Goal: Transaction & Acquisition: Purchase product/service

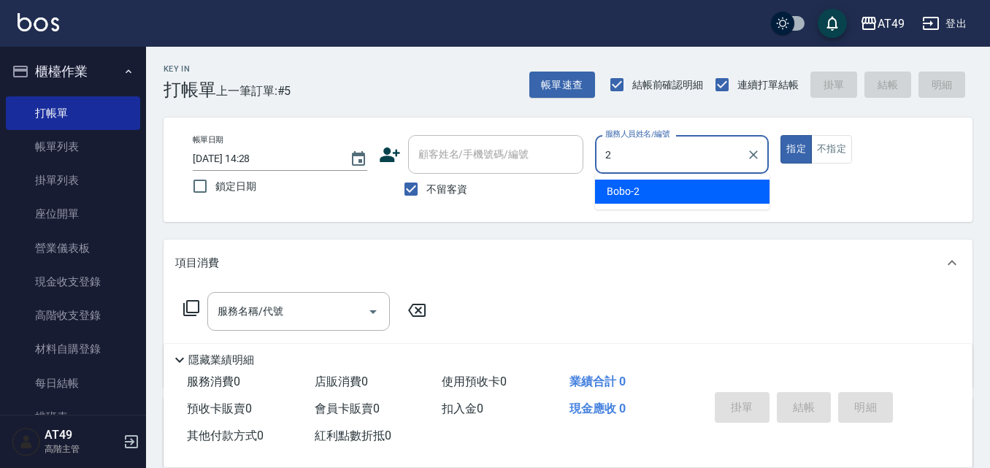
type input "2"
type button "true"
type input "Bobo-2"
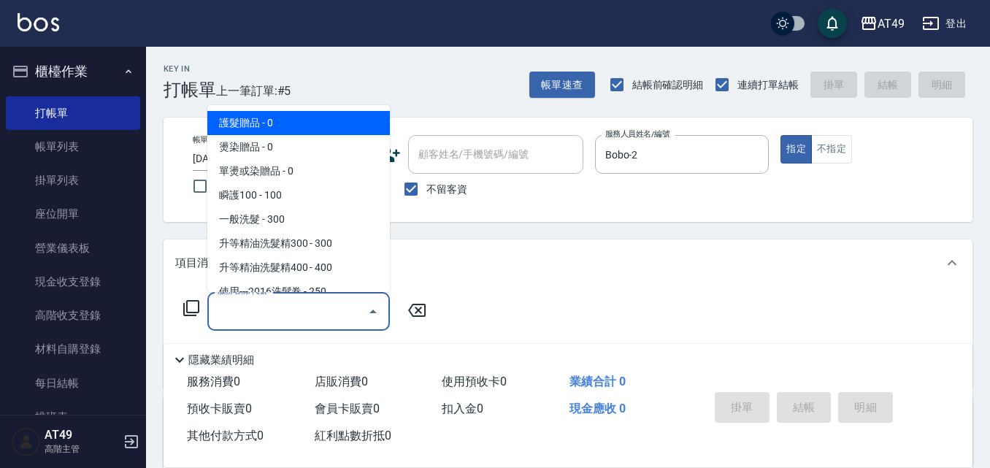
click at [289, 305] on input "服務名稱/代號" at bounding box center [287, 312] width 147 height 26
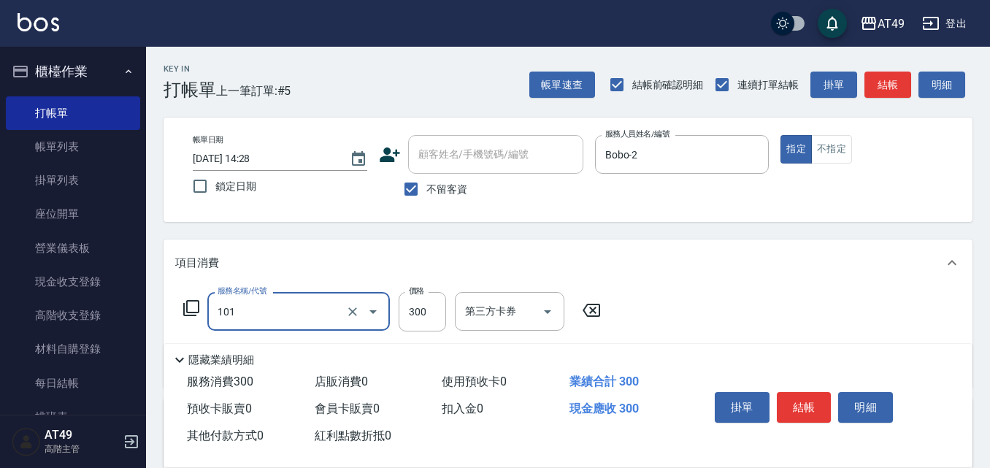
type input "一般洗髮(101)"
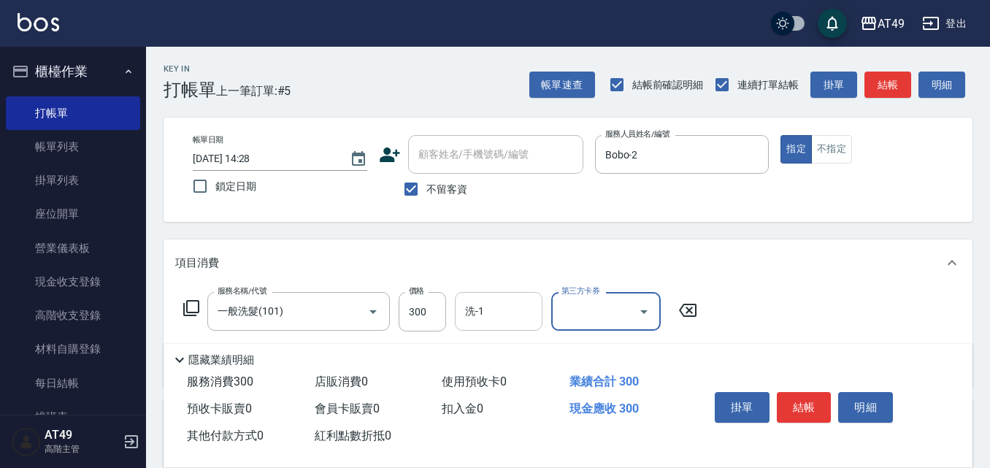
click at [484, 323] on input "洗-1" at bounding box center [498, 312] width 74 height 26
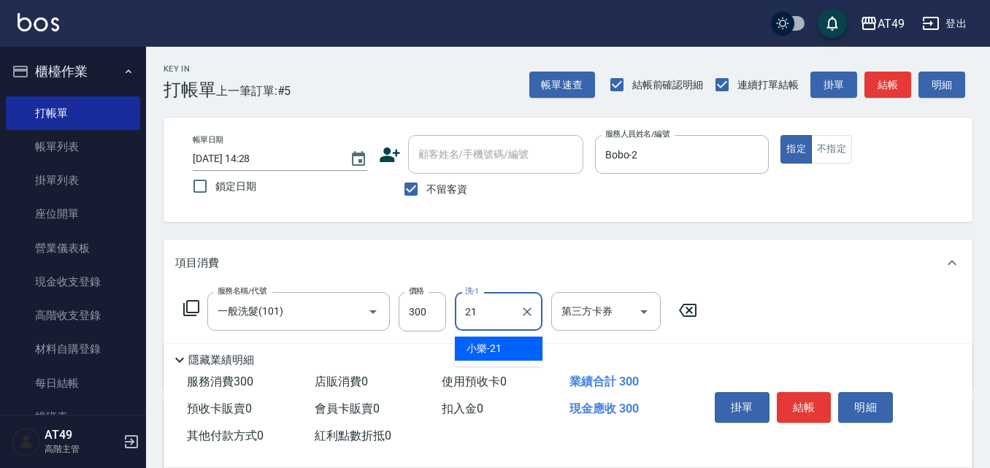
type input "小樂-21"
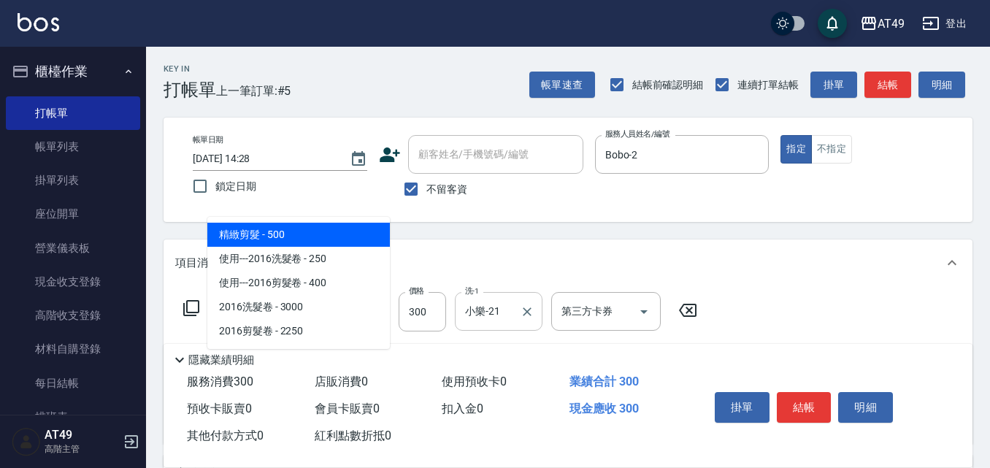
type input "精緻剪髮(201)"
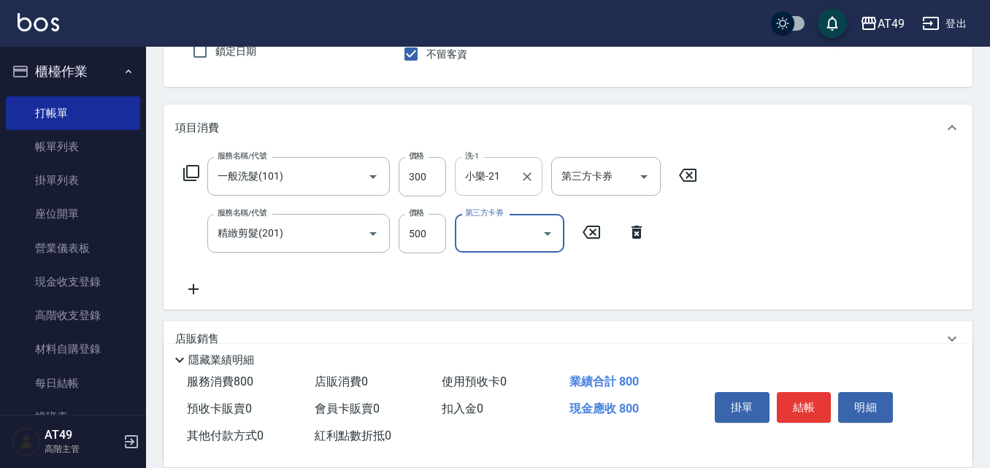
scroll to position [146, 0]
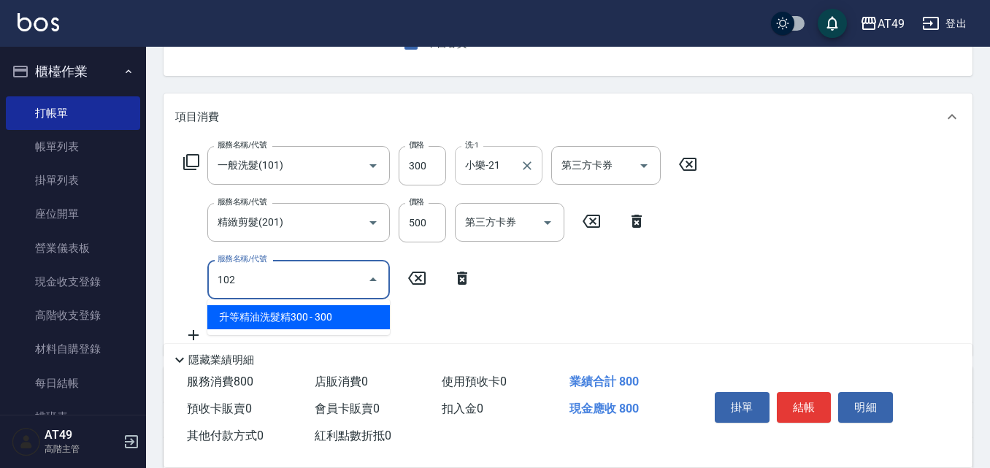
type input "升等精油洗髮精300(102)"
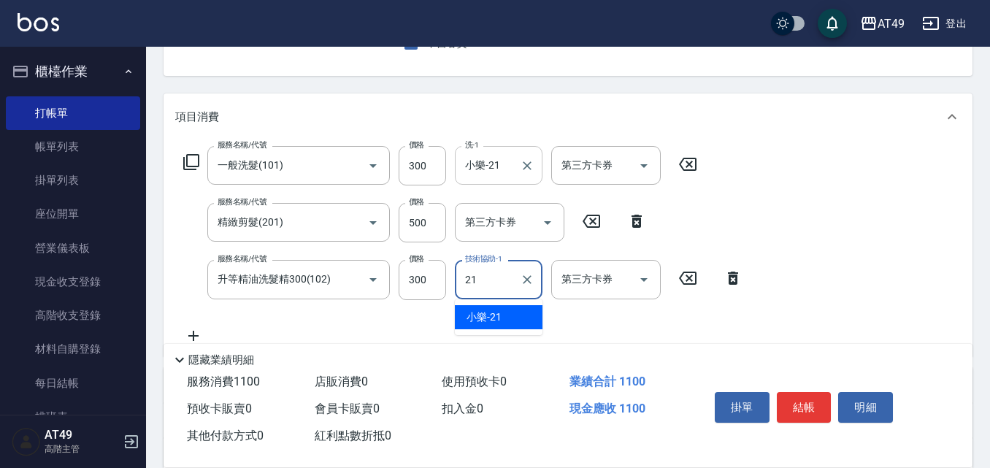
type input "小樂-21"
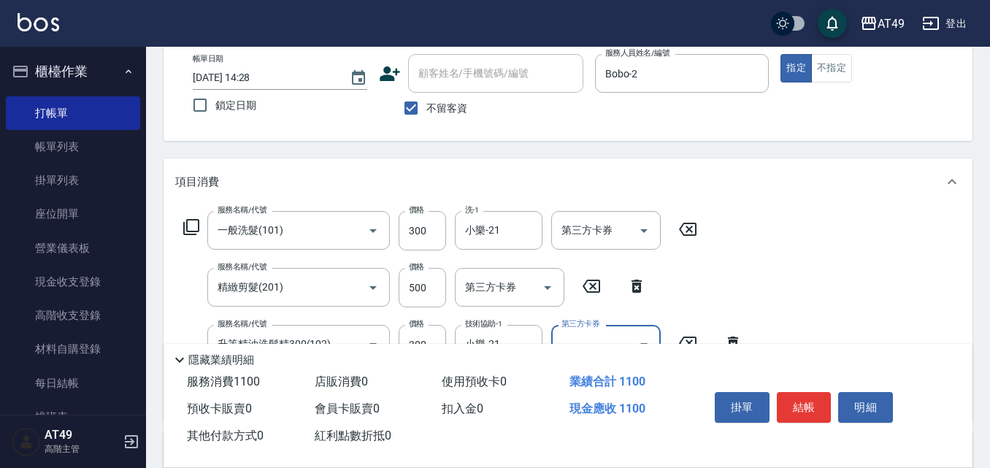
scroll to position [0, 0]
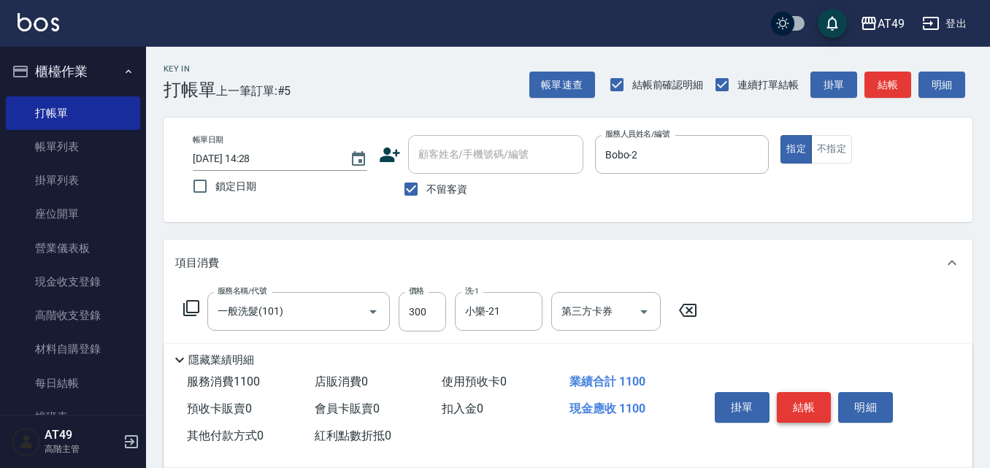
click at [783, 403] on button "結帳" at bounding box center [804, 407] width 55 height 31
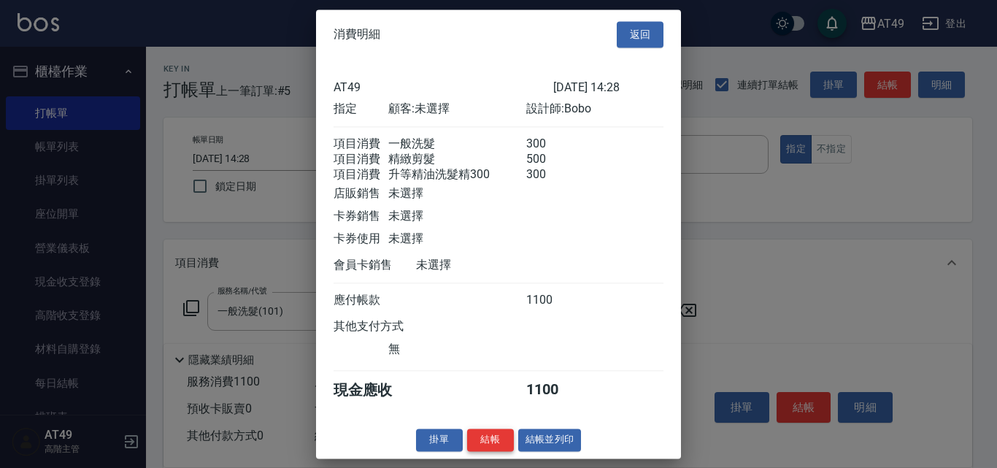
click at [490, 450] on button "結帳" at bounding box center [490, 440] width 47 height 23
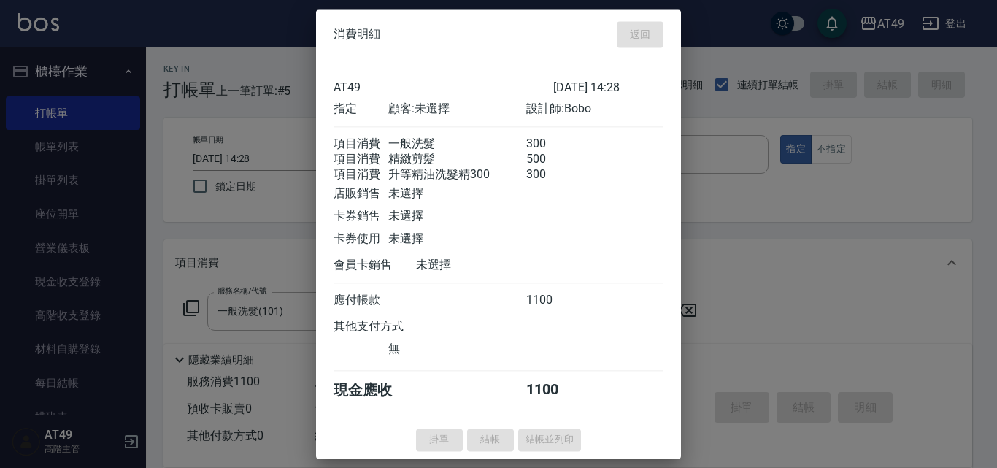
type input "[DATE] 16:55"
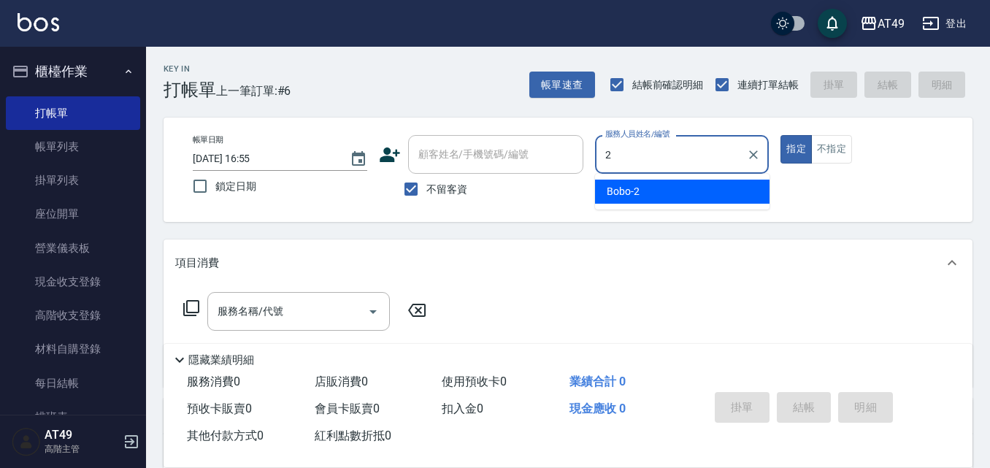
type input "Bobo-2"
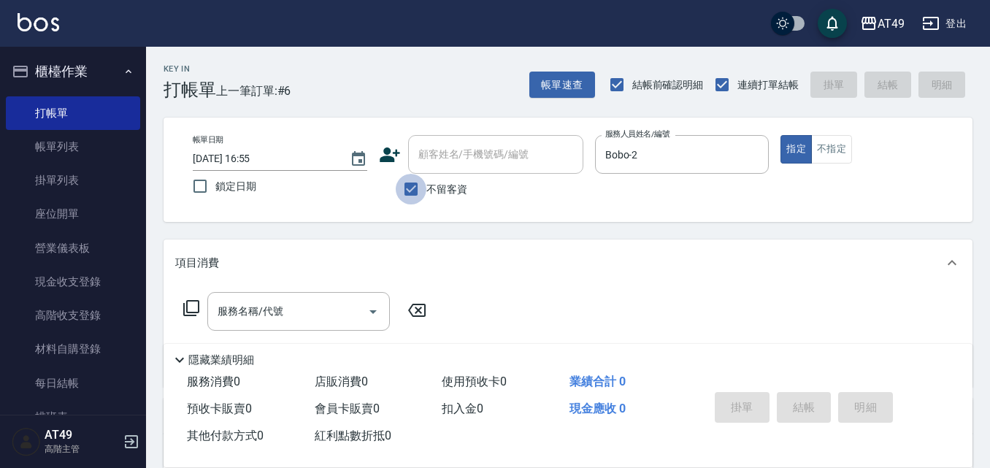
click at [409, 177] on input "不留客資" at bounding box center [411, 189] width 31 height 31
checkbox input "false"
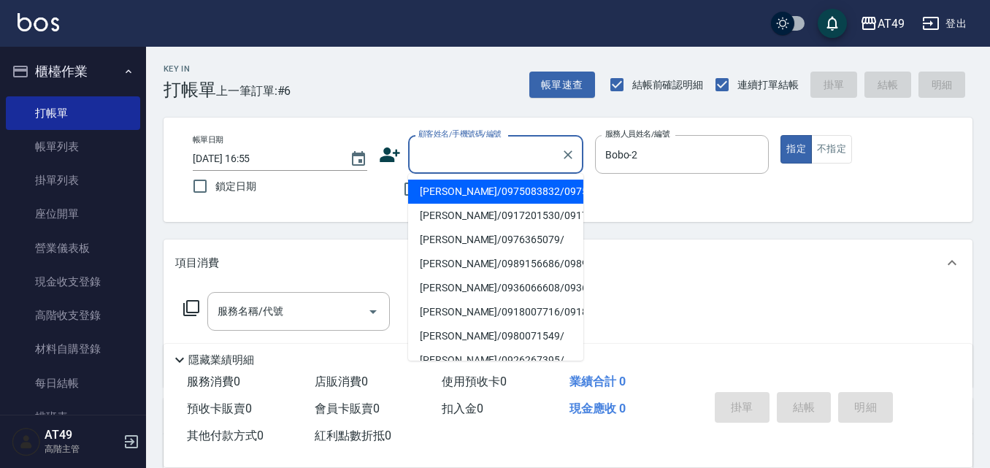
click at [440, 158] on input "顧客姓名/手機號碼/編號" at bounding box center [485, 155] width 140 height 26
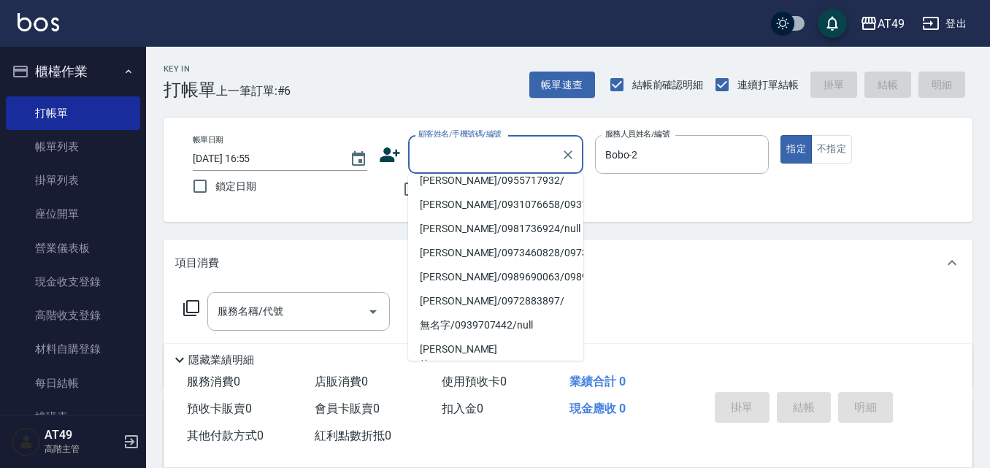
scroll to position [292, 0]
click at [472, 168] on li "[PERSON_NAME]/0916181341/0916181341" at bounding box center [495, 156] width 175 height 24
type input "[PERSON_NAME]/0916181341/0916181341"
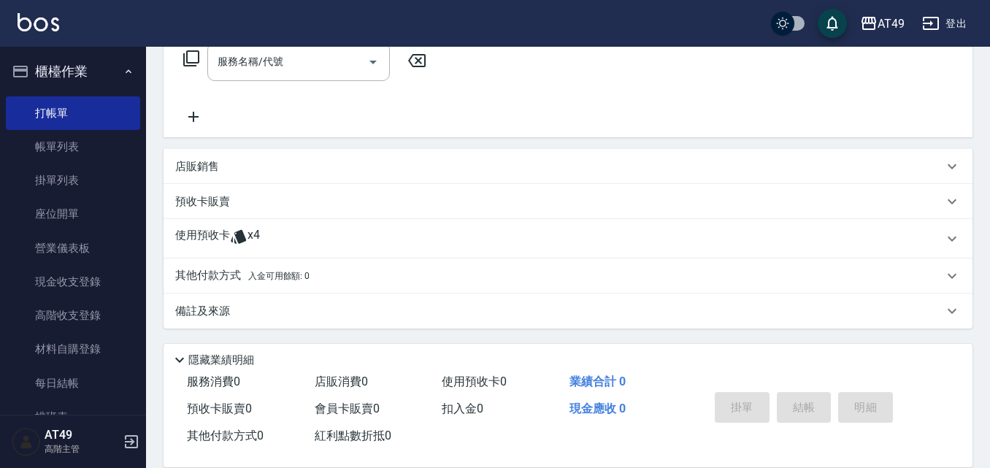
scroll to position [250, 0]
click at [232, 239] on icon at bounding box center [238, 236] width 15 height 14
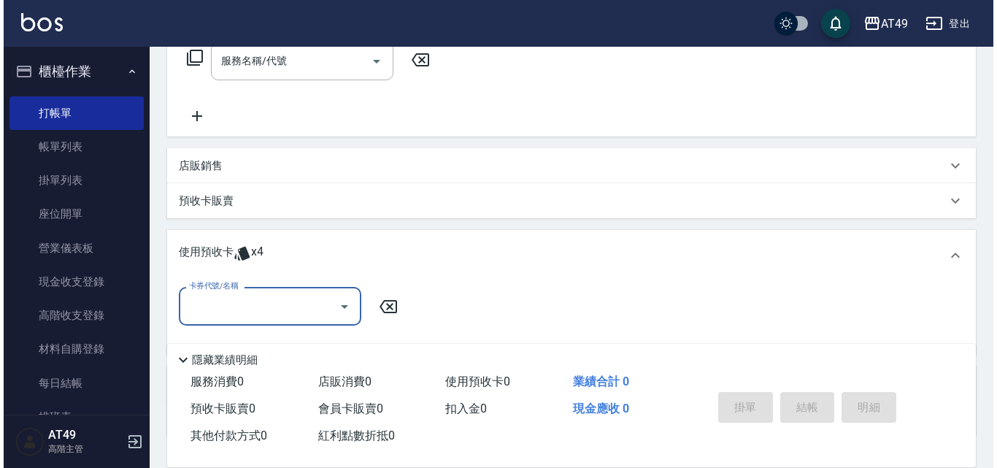
scroll to position [0, 0]
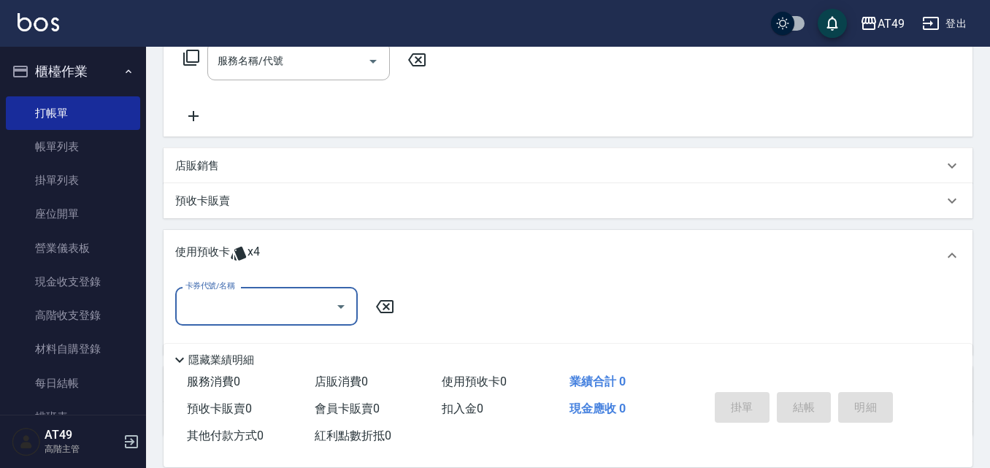
click at [263, 299] on input "卡券代號/名稱" at bounding box center [255, 307] width 147 height 26
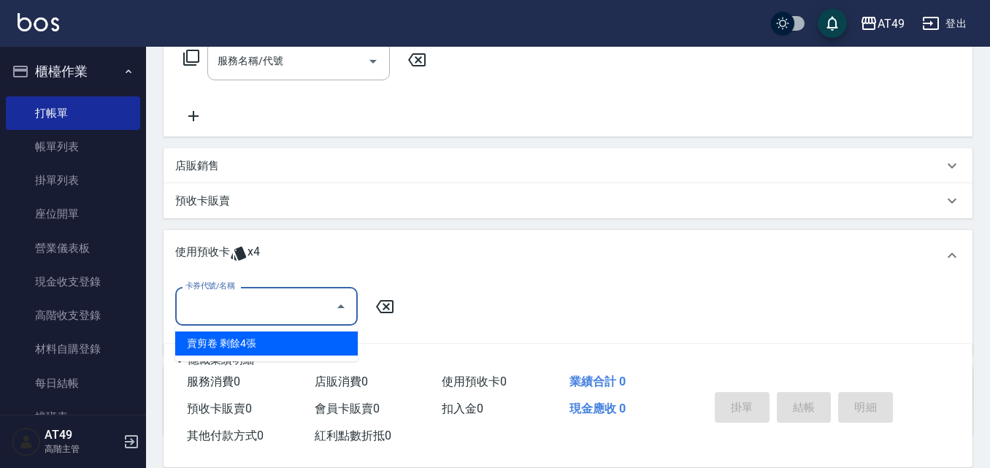
click at [267, 342] on div "賣剪卷 剩餘4張" at bounding box center [266, 343] width 183 height 24
type input "賣剪卷"
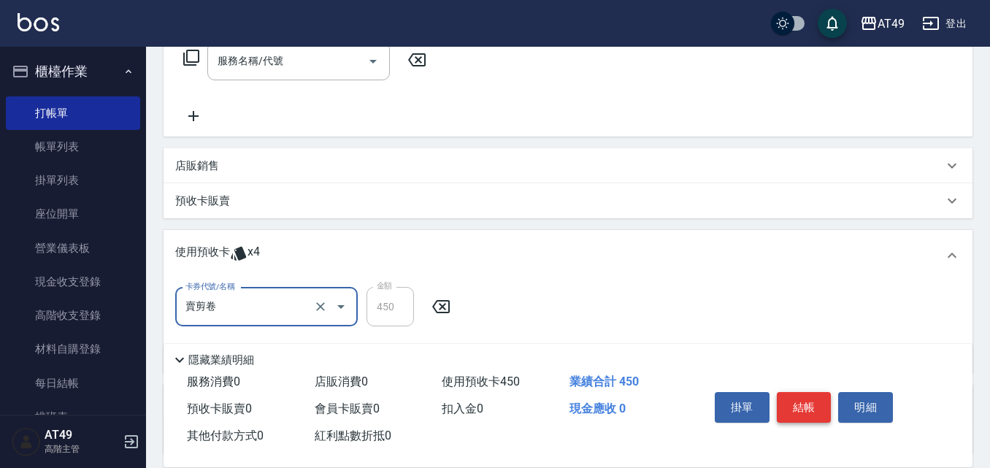
click at [819, 406] on button "結帳" at bounding box center [804, 407] width 55 height 31
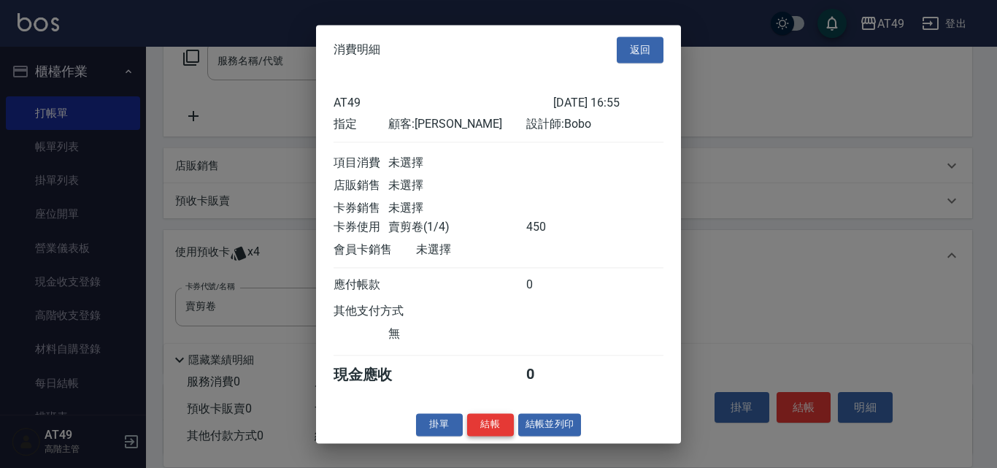
click at [492, 435] on button "結帳" at bounding box center [490, 424] width 47 height 23
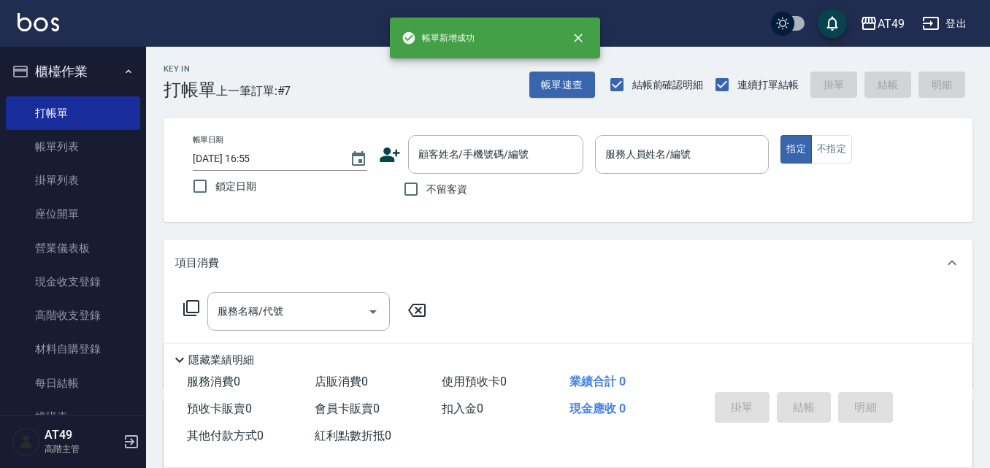
click at [460, 187] on span "不留客資" at bounding box center [446, 189] width 41 height 15
click at [426, 187] on input "不留客資" at bounding box center [411, 189] width 31 height 31
checkbox input "true"
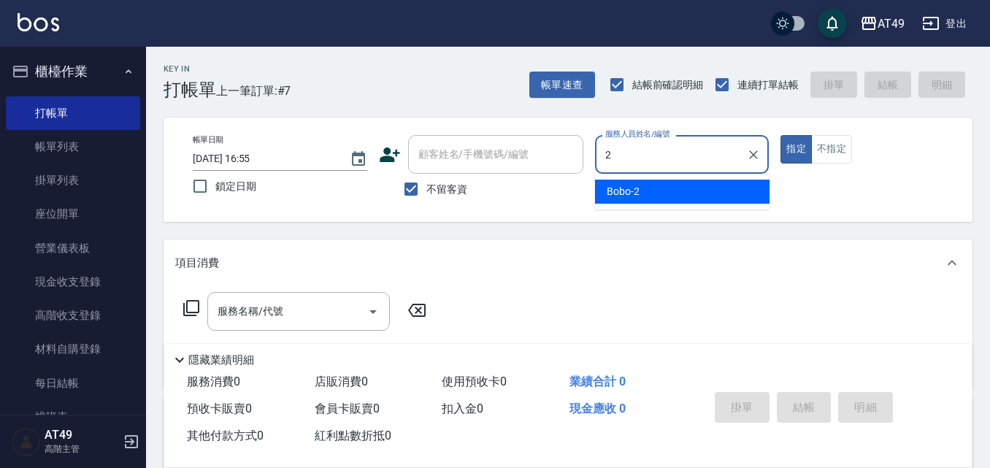
type input "Bobo-2"
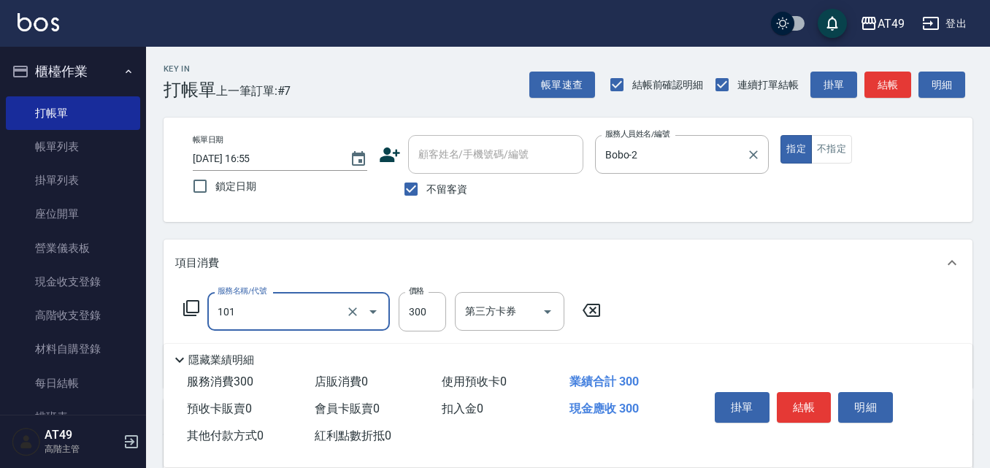
type input "一般洗髮(101)"
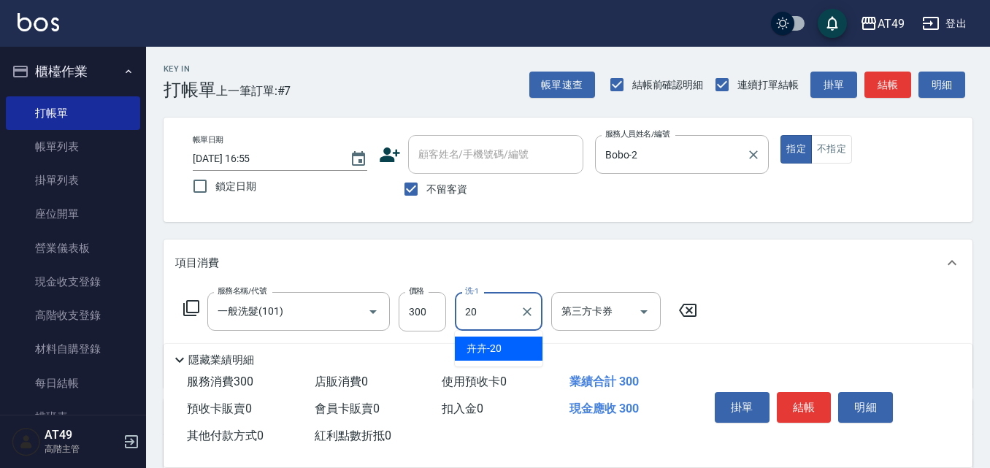
type input "卉卉-20"
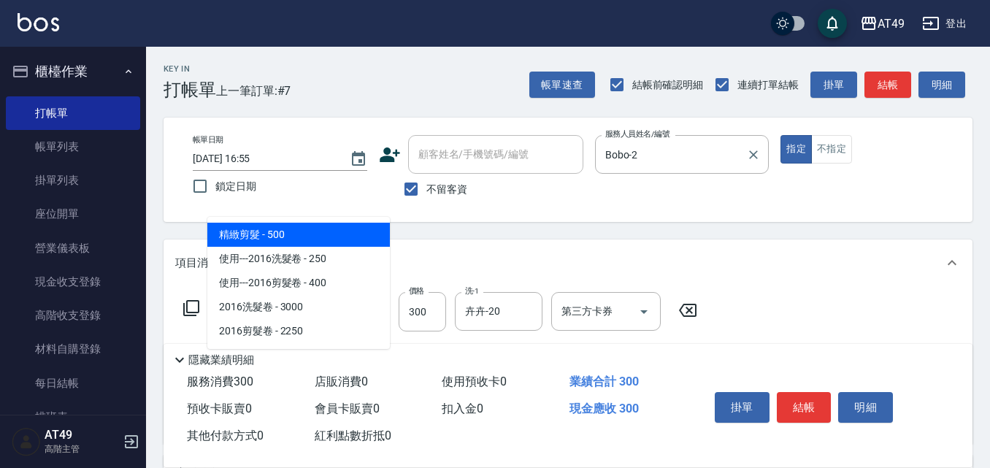
type input "精緻剪髮(201)"
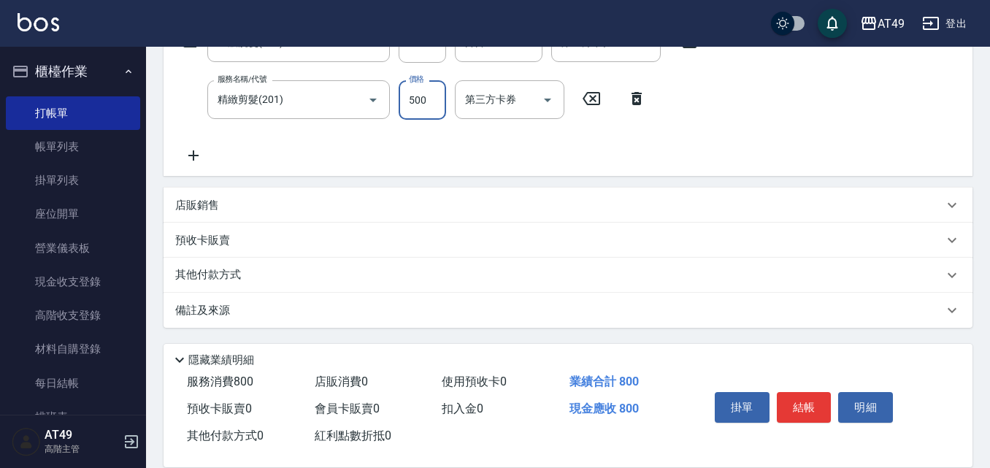
click at [643, 99] on icon at bounding box center [636, 99] width 37 height 18
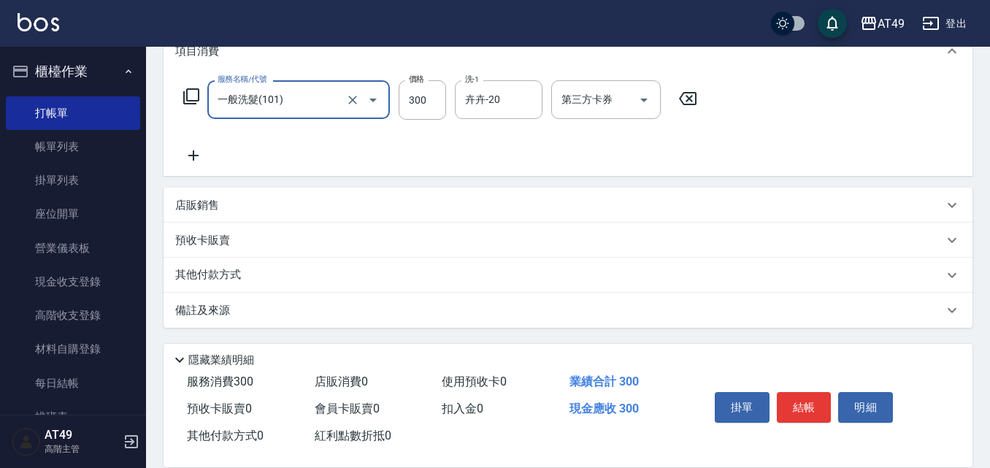
scroll to position [212, 0]
click at [196, 158] on icon at bounding box center [193, 156] width 37 height 18
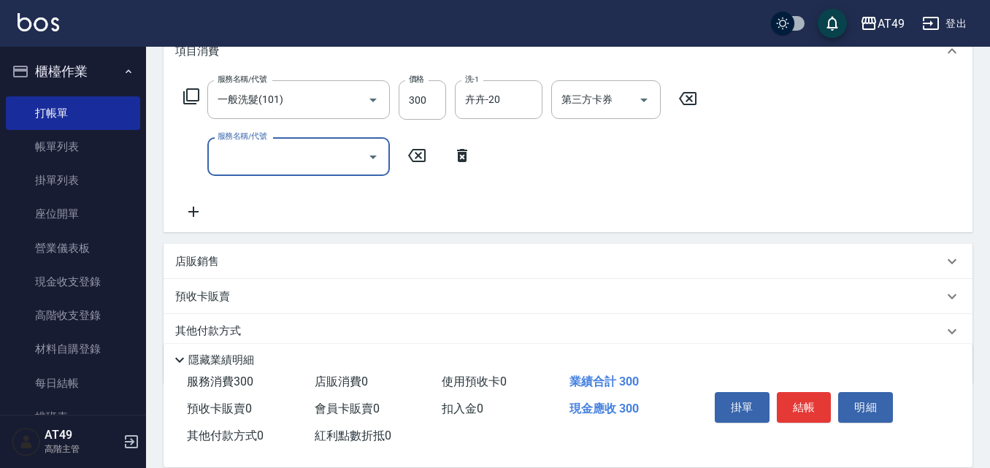
click at [240, 151] on input "服務名稱/代號" at bounding box center [287, 157] width 147 height 26
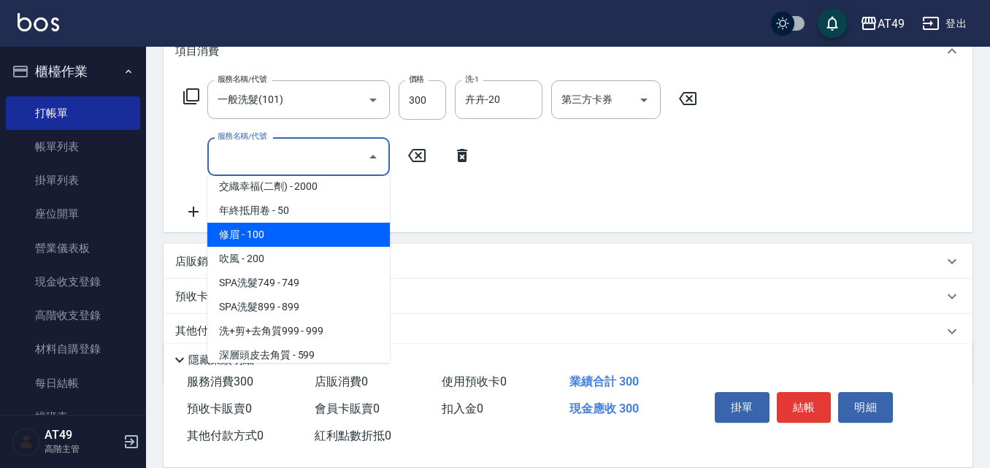
scroll to position [1021, 0]
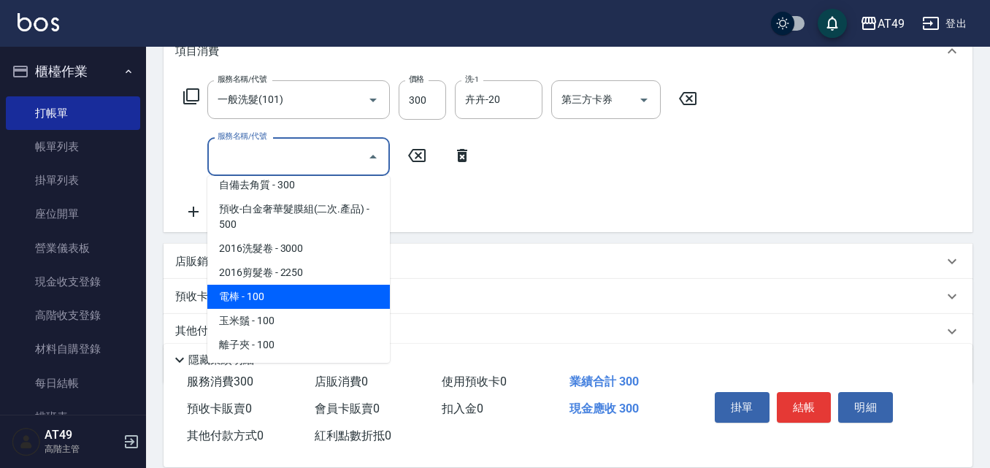
click at [288, 302] on span "電棒 - 100" at bounding box center [298, 297] width 183 height 24
type input "電棒(1301)"
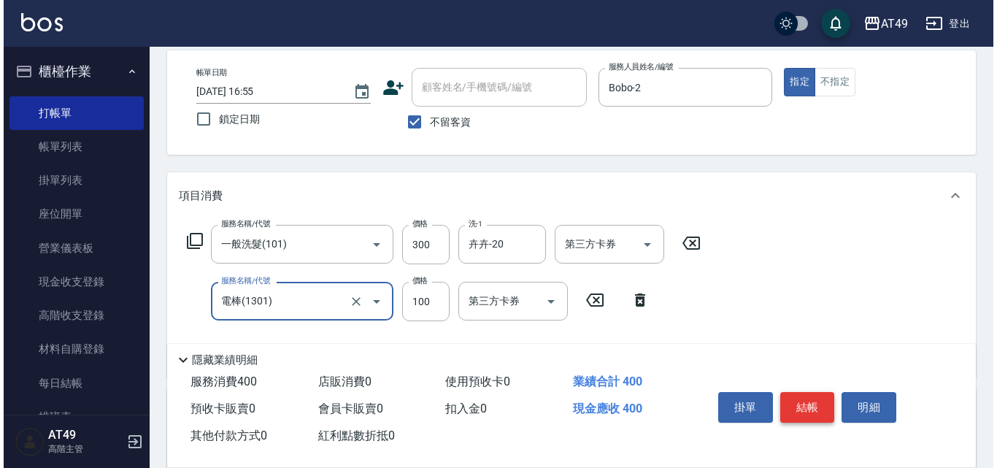
scroll to position [0, 0]
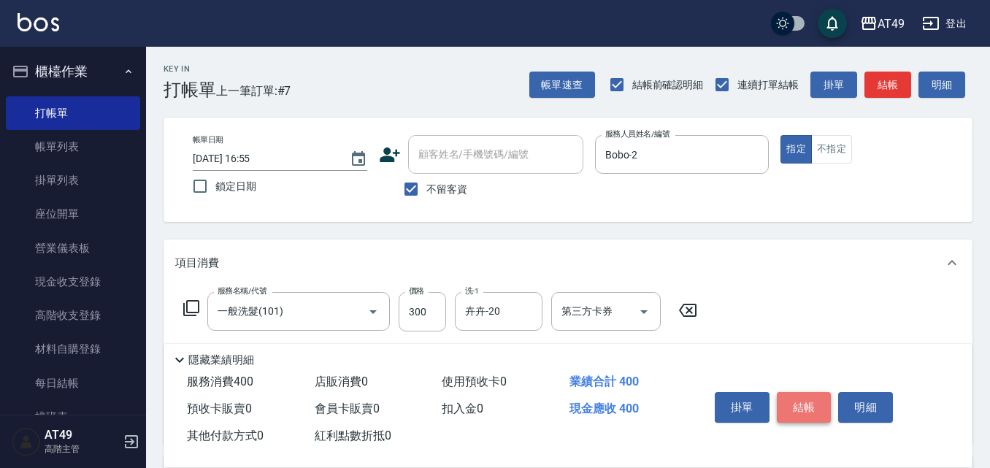
click at [791, 407] on button "結帳" at bounding box center [804, 407] width 55 height 31
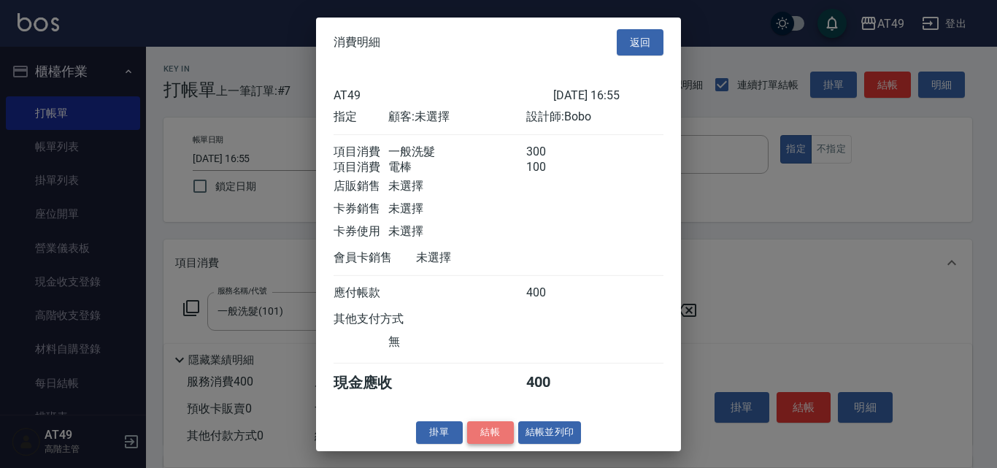
click at [477, 440] on button "結帳" at bounding box center [490, 432] width 47 height 23
type input "[DATE] 16:56"
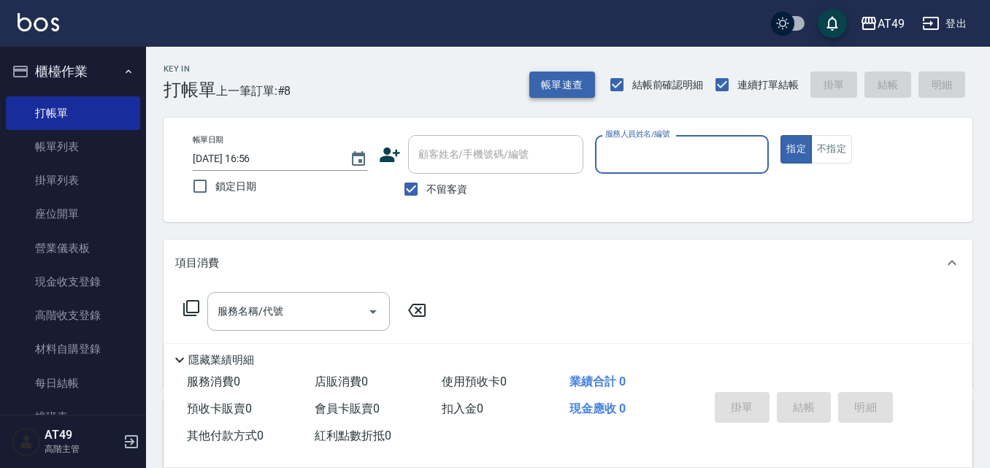
click at [575, 80] on button "帳單速查" at bounding box center [562, 85] width 66 height 27
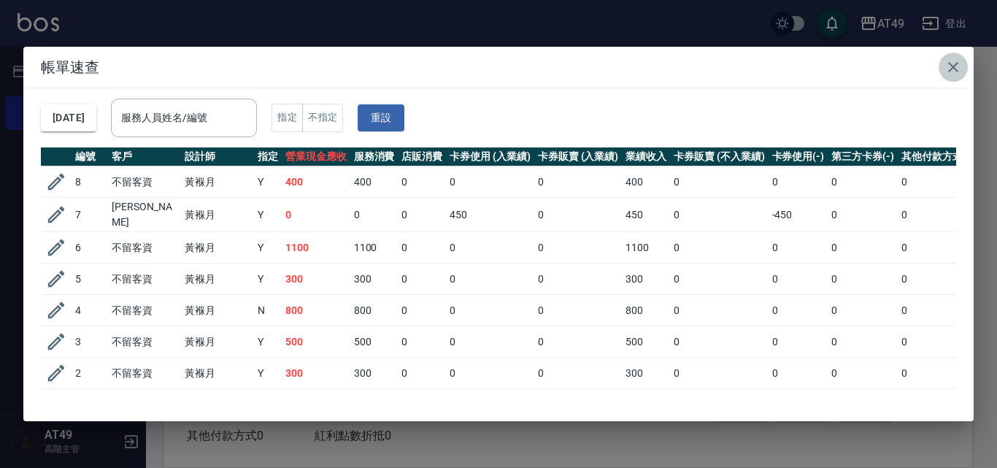
click at [956, 66] on icon "button" at bounding box center [954, 67] width 18 height 18
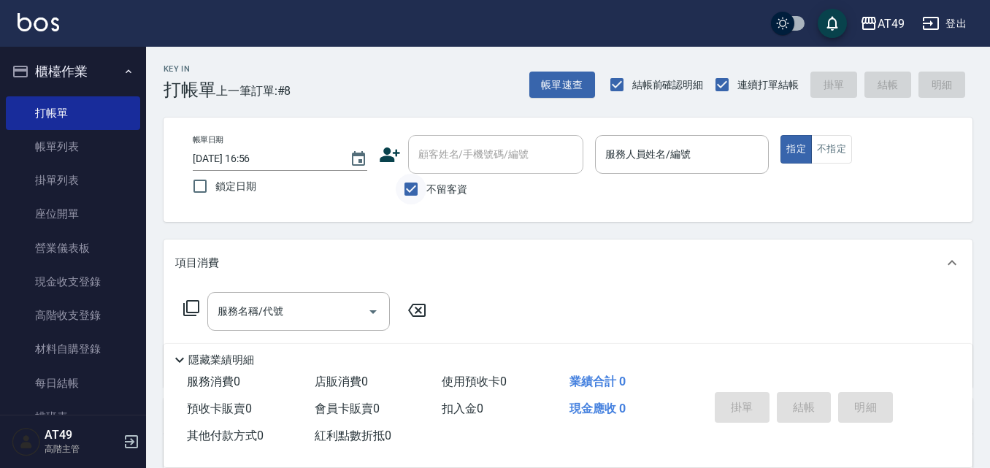
click at [419, 183] on input "不留客資" at bounding box center [411, 189] width 31 height 31
checkbox input "false"
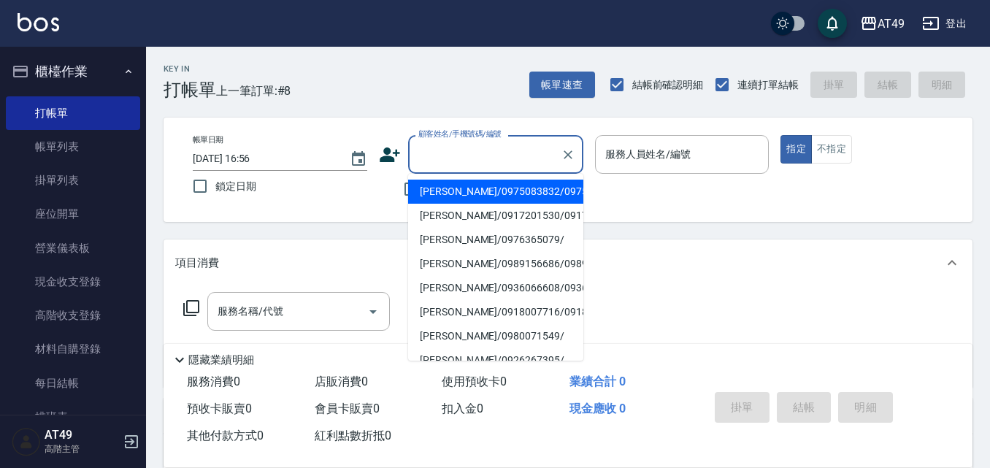
click at [449, 153] on div "顧客姓名/手機號碼/編號 顧客姓名/手機號碼/編號" at bounding box center [495, 154] width 175 height 39
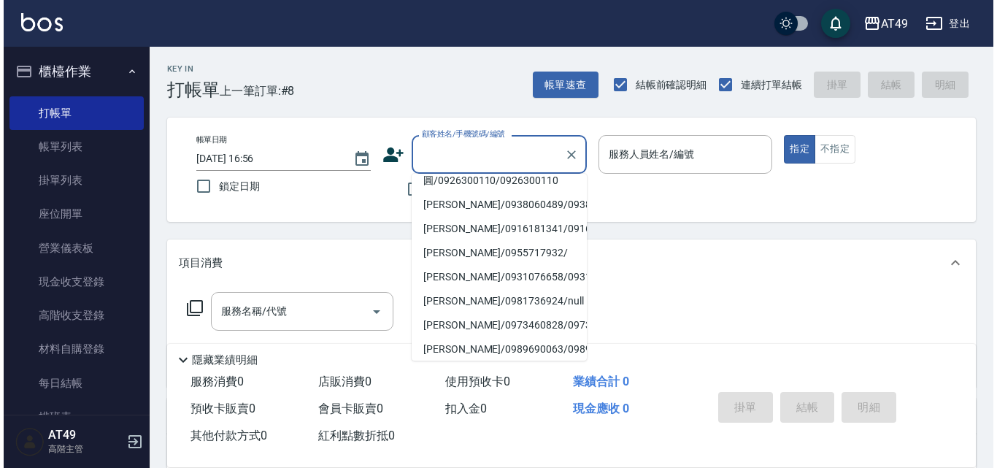
scroll to position [292, 0]
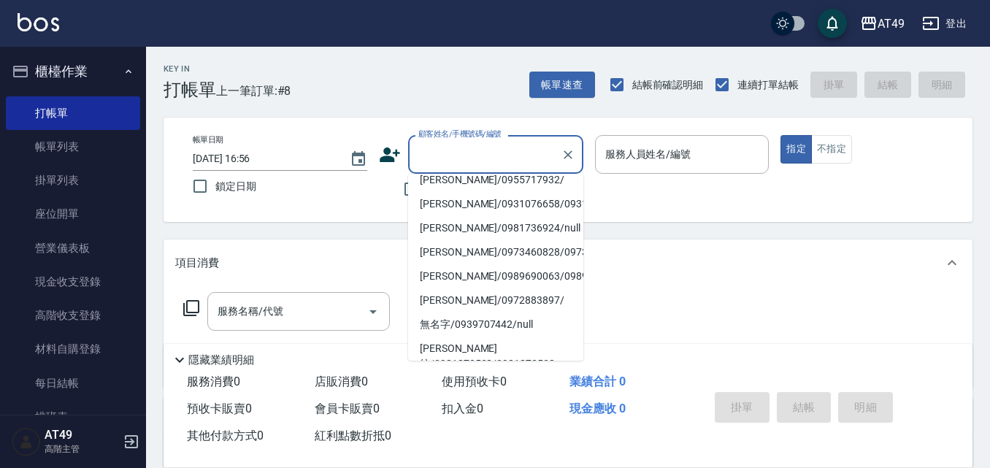
click at [464, 168] on li "[PERSON_NAME]/0916181341/0916181341" at bounding box center [495, 156] width 175 height 24
type input "[PERSON_NAME]/0916181341/0916181341"
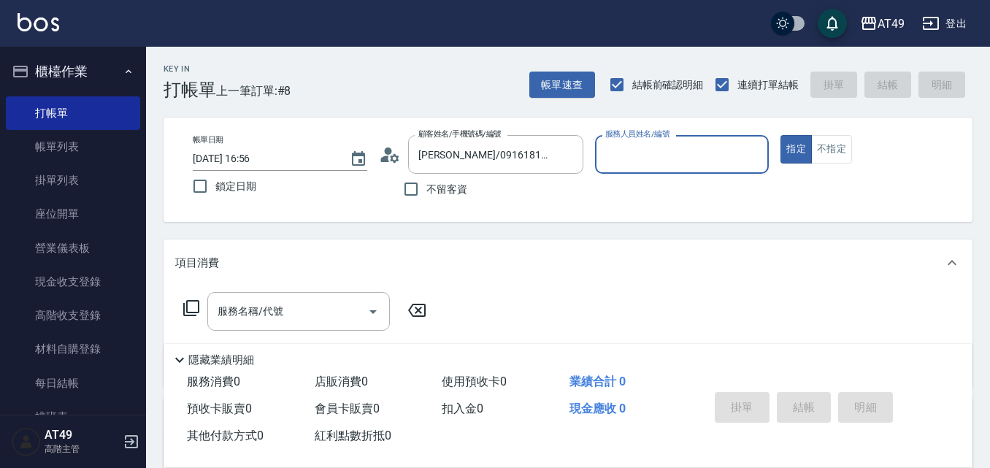
type input "Bobo-2"
click at [391, 158] on icon at bounding box center [390, 155] width 22 height 22
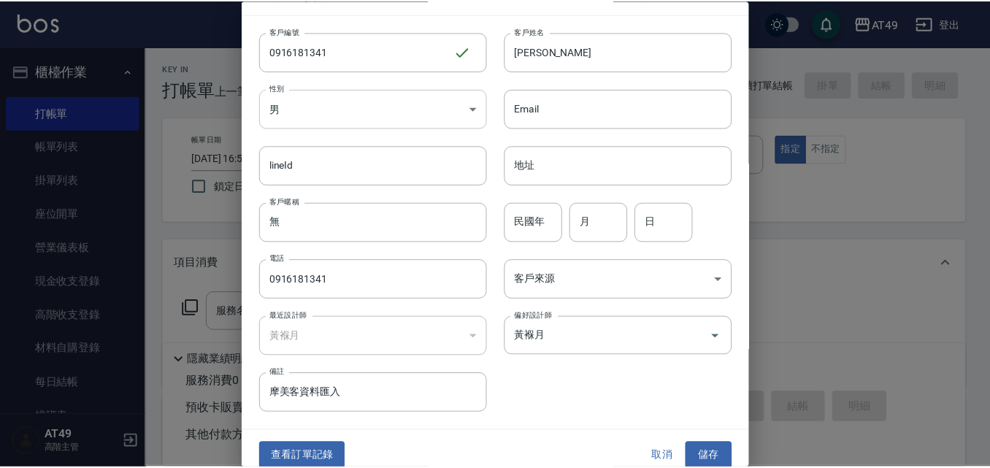
scroll to position [38, 0]
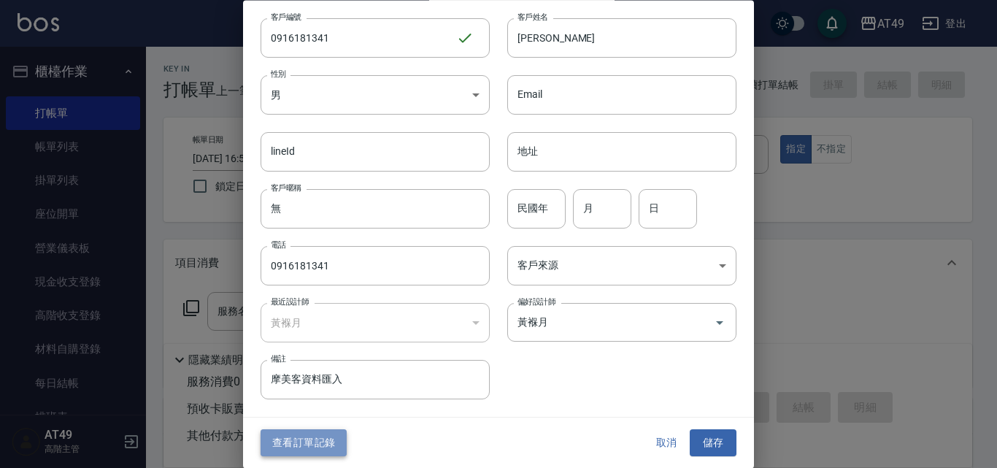
click at [296, 446] on button "查看訂單記錄" at bounding box center [304, 443] width 86 height 27
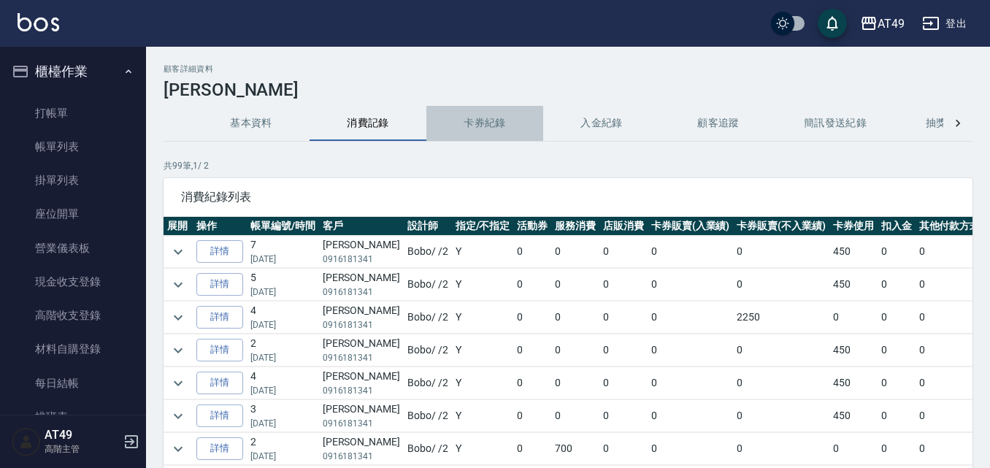
click at [504, 130] on button "卡券紀錄" at bounding box center [484, 123] width 117 height 35
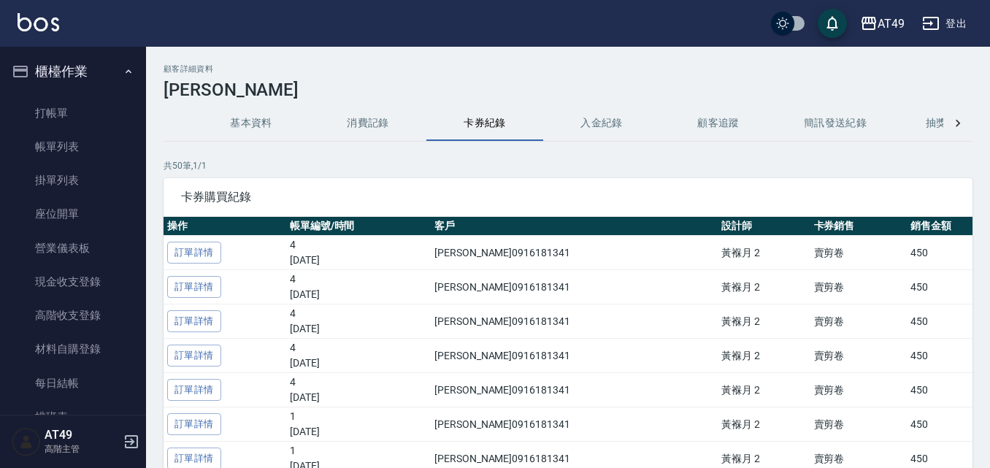
click at [613, 120] on button "入金紀錄" at bounding box center [601, 123] width 117 height 35
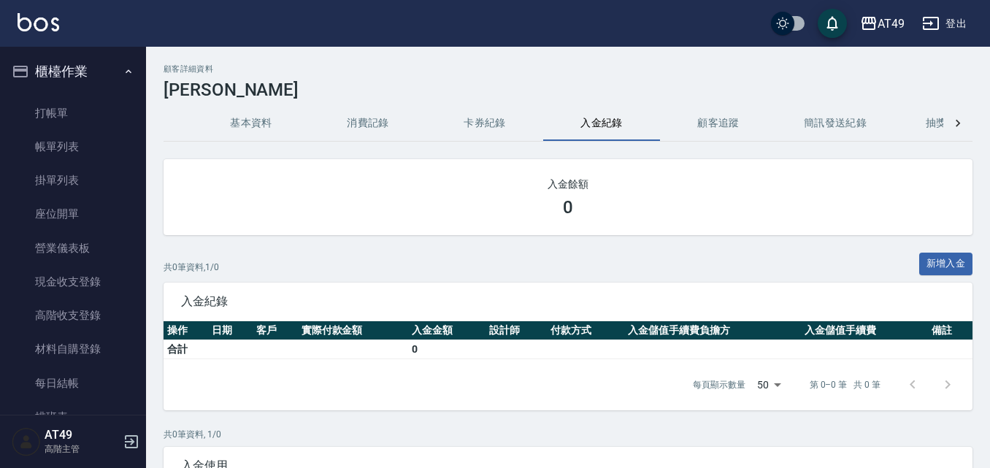
click at [378, 126] on button "消費記錄" at bounding box center [368, 123] width 117 height 35
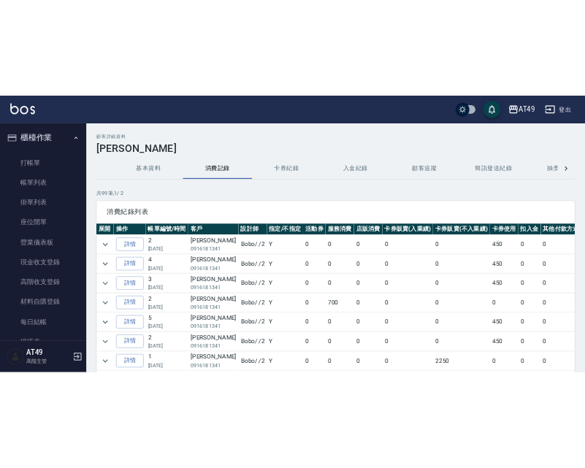
scroll to position [73, 0]
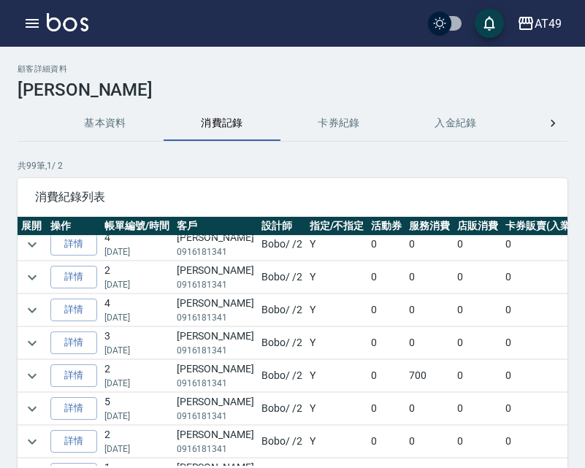
drag, startPoint x: 275, startPoint y: 313, endPoint x: 251, endPoint y: 158, distance: 156.5
click at [251, 158] on div "顧客詳細資料 [PERSON_NAME] 基本資料 消費記錄 卡券紀錄 入金紀錄 顧客追蹤 簡訊發送紀錄 抽獎券紀錄 共 99 筆, 1 / 2 消費紀錄列表…" at bounding box center [292, 307] width 585 height 486
click at [517, 163] on p "共 99 筆, 1 / 2" at bounding box center [293, 165] width 550 height 13
click at [221, 151] on div "顧客詳細資料 [PERSON_NAME] 基本資料 消費記錄 卡券紀錄 入金紀錄 顧客追蹤 簡訊發送紀錄 抽獎券紀錄 共 99 筆, 1 / 2 消費紀錄列表…" at bounding box center [292, 307] width 585 height 486
click at [394, 176] on div "共 99 筆, 1 / 2 消費紀錄列表 展開 操作 帳單編號/時間 客戶 設計師 指定/不指定 活動券 服務消費 店販消費 卡券販賣(入業績) 卡券販賣(不…" at bounding box center [293, 332] width 550 height 346
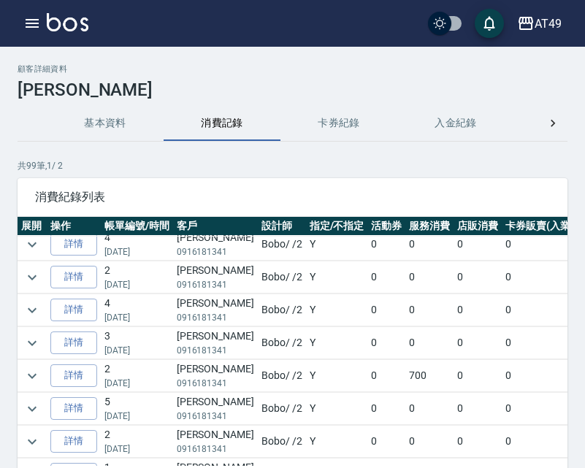
click at [405, 173] on div "共 99 筆, 1 / 2 消費紀錄列表 展開 操作 帳單編號/時間 客戶 設計師 指定/不指定 活動券 服務消費 店販消費 卡券販賣(入業績) 卡券販賣(不…" at bounding box center [293, 332] width 550 height 346
click at [399, 154] on div "顧客詳細資料 [PERSON_NAME] 基本資料 消費記錄 卡券紀錄 入金紀錄 顧客追蹤 簡訊發送紀錄 抽獎券紀錄 共 99 筆, 1 / 2 消費紀錄列表…" at bounding box center [292, 307] width 585 height 486
click at [534, 156] on div "顧客詳細資料 [PERSON_NAME] 基本資料 消費記錄 卡券紀錄 入金紀錄 顧客追蹤 簡訊發送紀錄 抽獎券紀錄 共 99 筆, 1 / 2 消費紀錄列表…" at bounding box center [292, 307] width 585 height 486
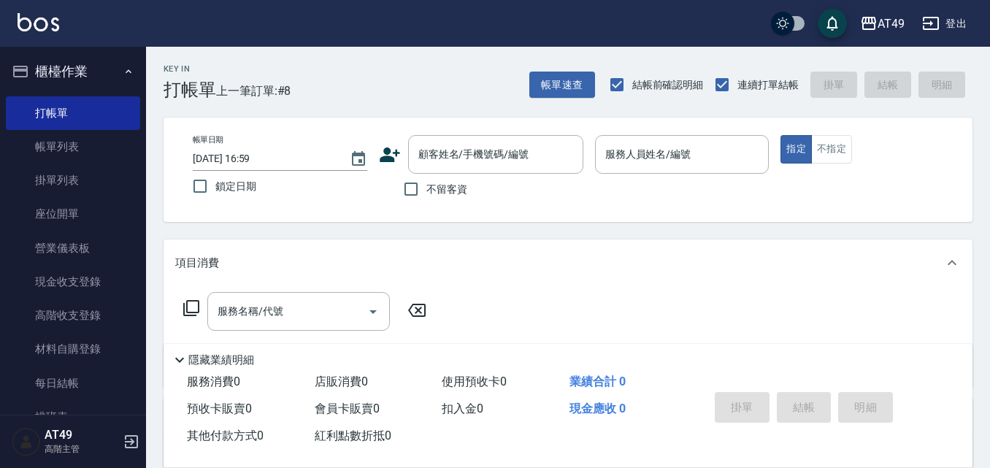
click at [486, 199] on div "不留客資" at bounding box center [481, 189] width 204 height 31
click at [421, 180] on input "不留客資" at bounding box center [411, 189] width 31 height 31
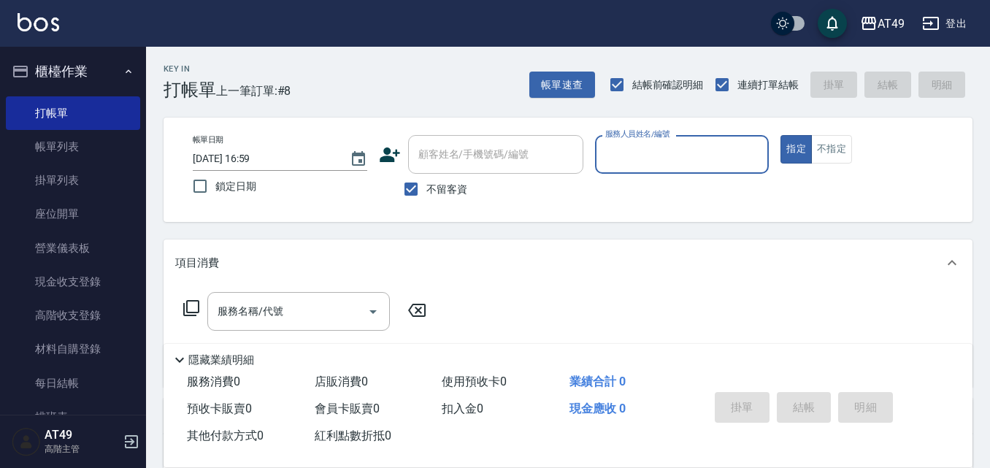
click at [394, 159] on icon at bounding box center [390, 155] width 22 height 22
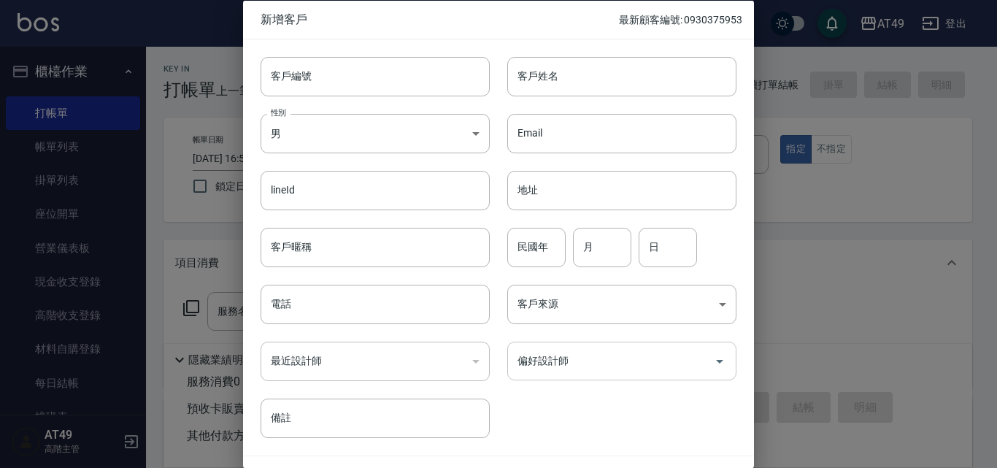
scroll to position [38, 0]
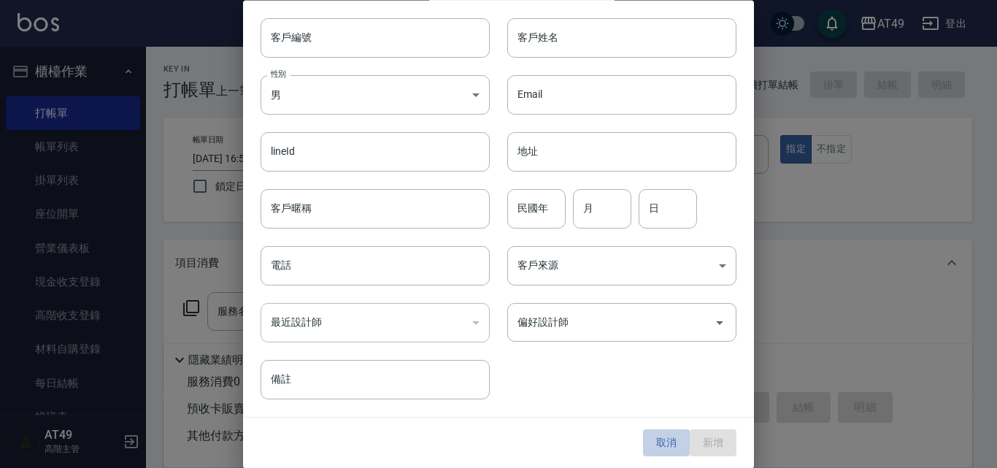
click at [659, 447] on button "取消" at bounding box center [666, 443] width 47 height 27
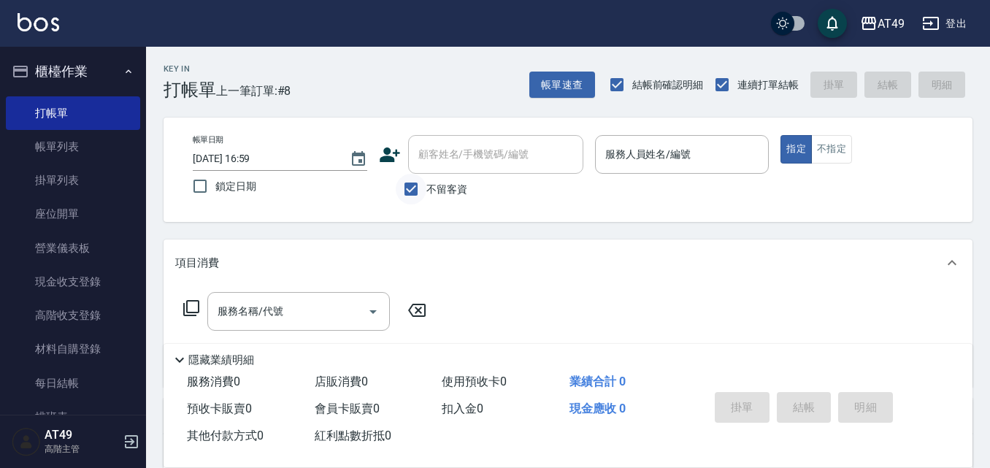
click at [417, 190] on input "不留客資" at bounding box center [411, 189] width 31 height 31
checkbox input "false"
click at [393, 155] on icon at bounding box center [390, 155] width 22 height 22
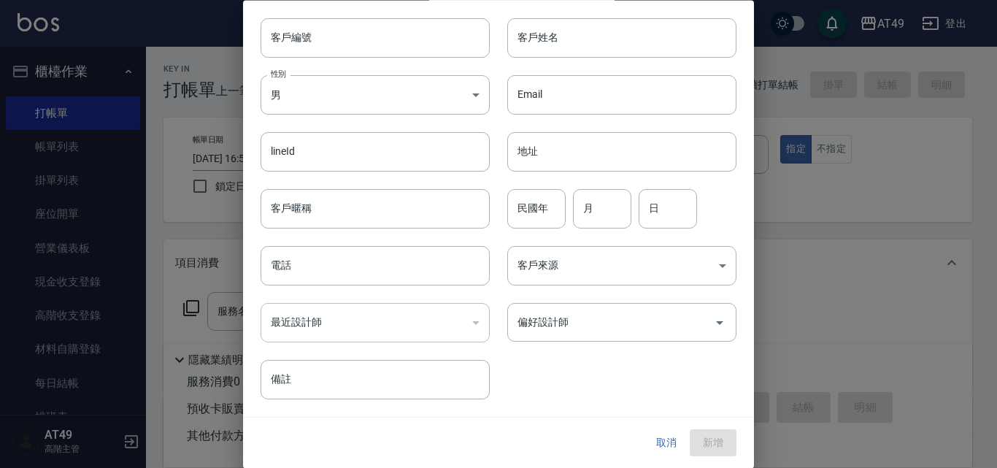
click at [664, 443] on button "取消" at bounding box center [666, 443] width 47 height 27
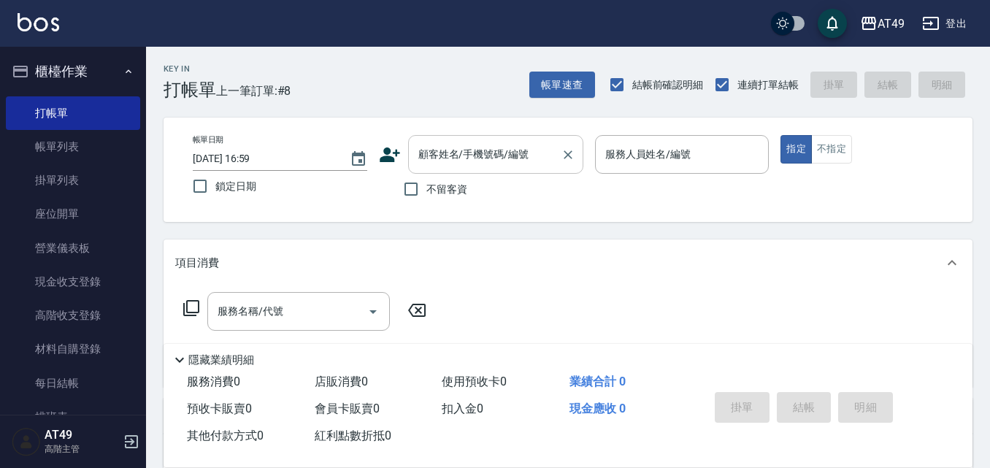
click at [487, 165] on input "顧客姓名/手機號碼/編號" at bounding box center [485, 155] width 140 height 26
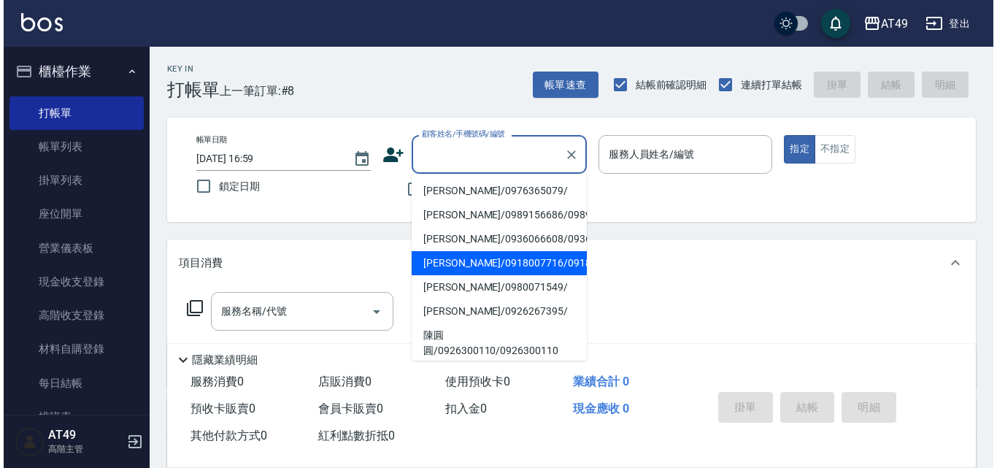
scroll to position [0, 0]
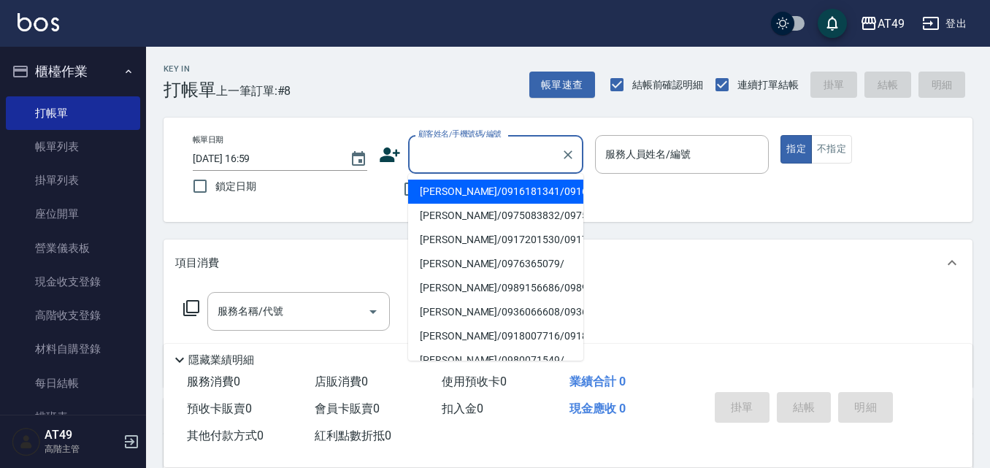
click at [453, 204] on li "[PERSON_NAME]/0916181341/0916181341" at bounding box center [495, 192] width 175 height 24
type input "[PERSON_NAME]/0916181341/0916181341"
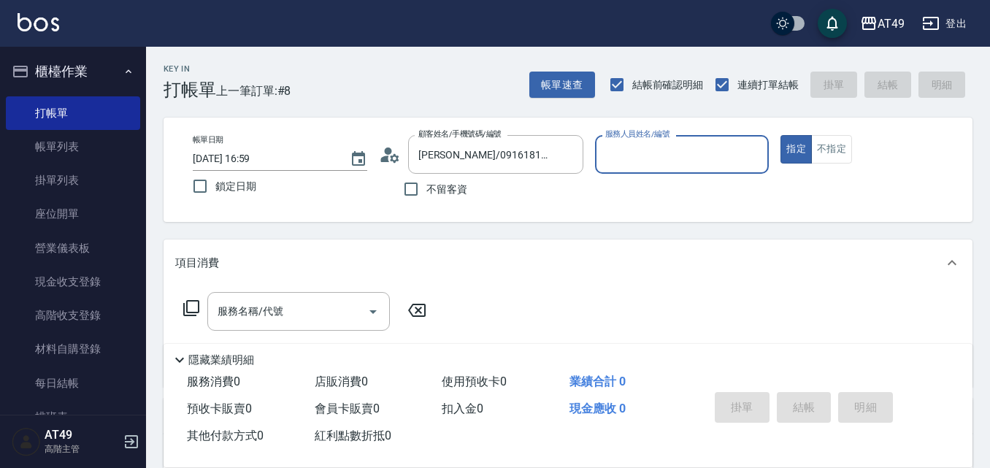
type input "Bobo-2"
click at [395, 158] on icon at bounding box center [390, 155] width 22 height 22
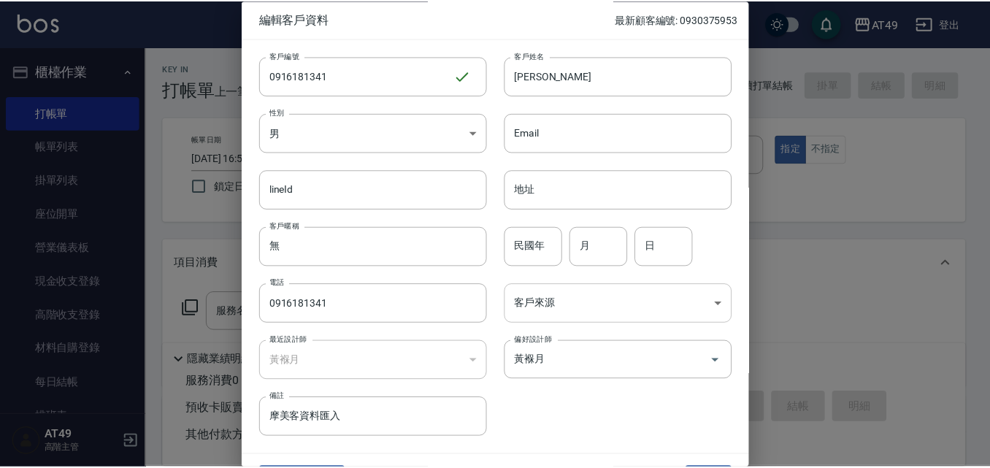
scroll to position [38, 0]
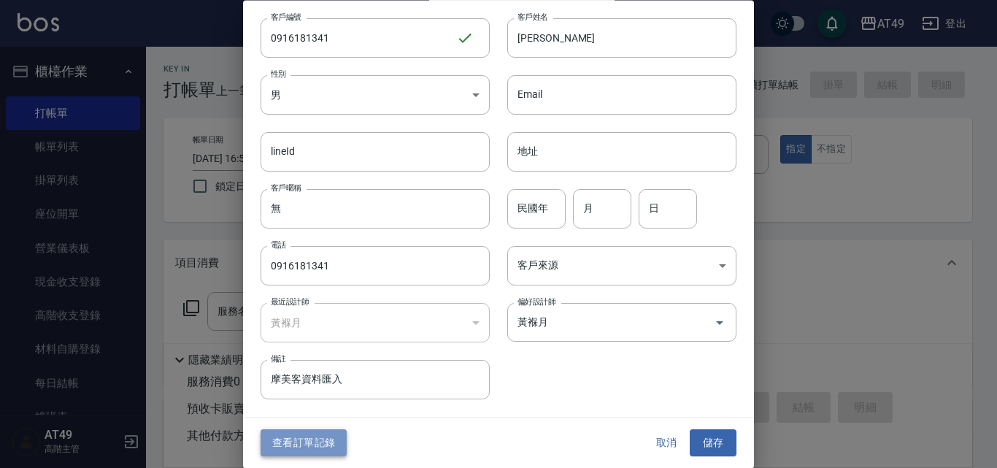
click at [325, 443] on button "查看訂單記錄" at bounding box center [304, 443] width 86 height 27
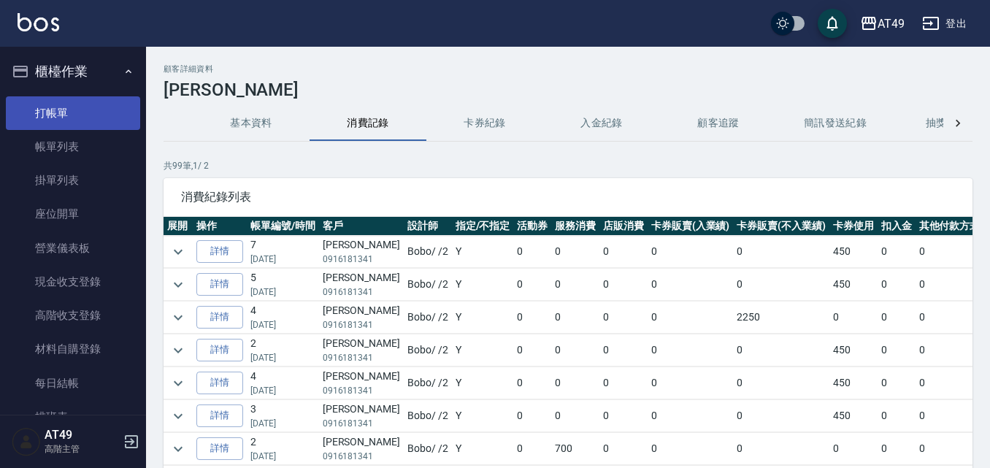
click at [46, 114] on link "打帳單" at bounding box center [73, 113] width 134 height 34
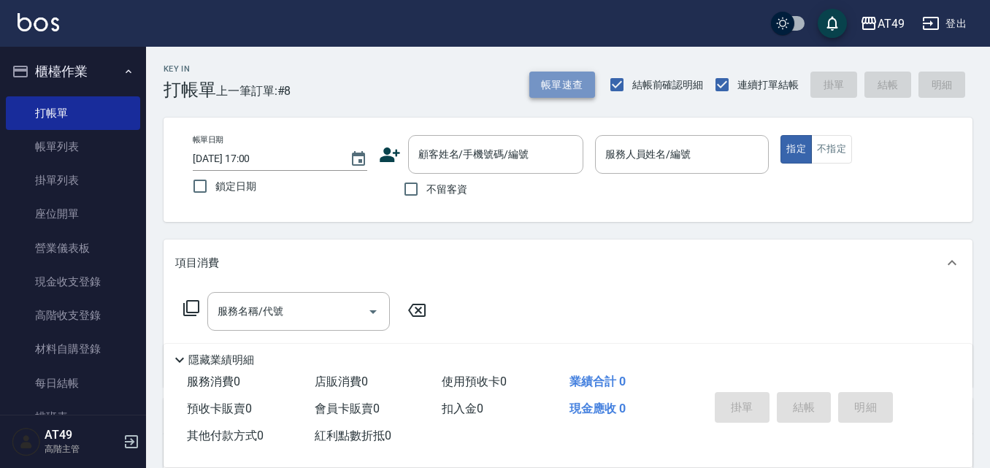
click at [567, 90] on button "帳單速查" at bounding box center [562, 85] width 66 height 27
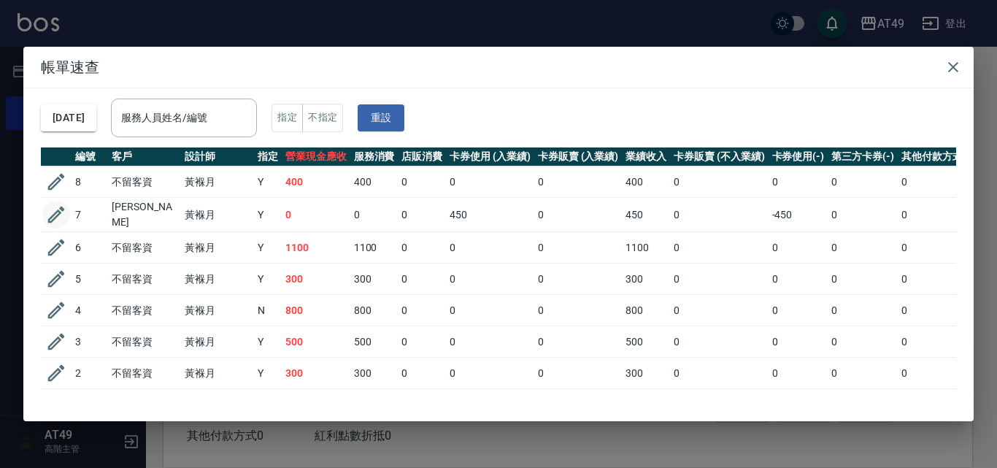
click at [53, 210] on icon "button" at bounding box center [56, 215] width 22 height 22
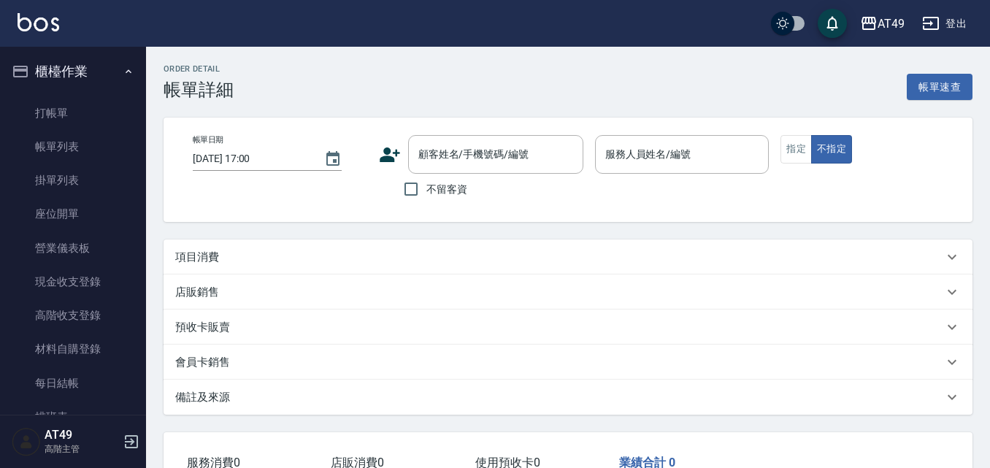
type input "[DATE] 16:55"
type input "Bobo-2"
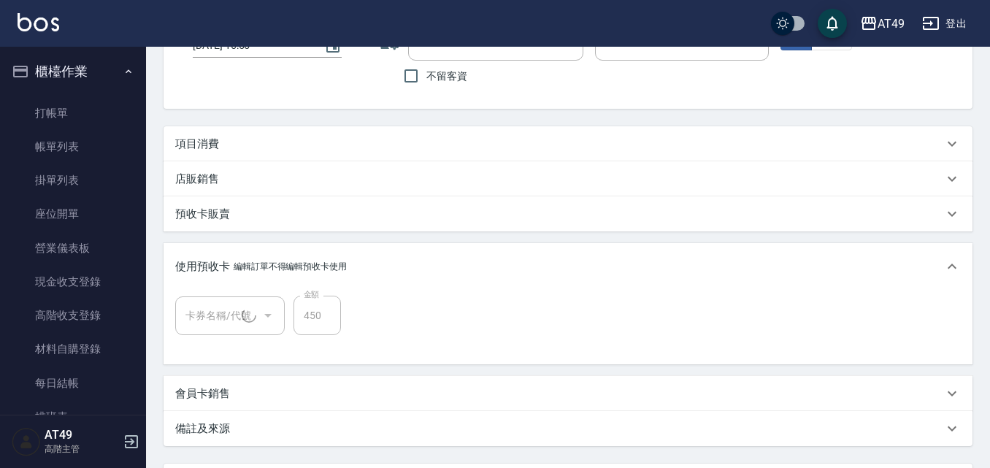
type input "[PERSON_NAME]/0916181341/0916181341"
type input "賣剪卷(1/1)"
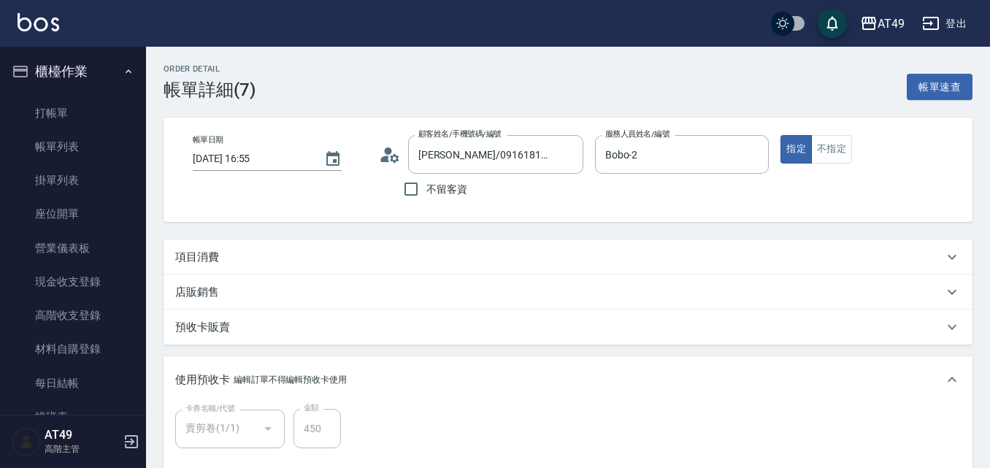
click at [392, 158] on icon at bounding box center [394, 157] width 9 height 9
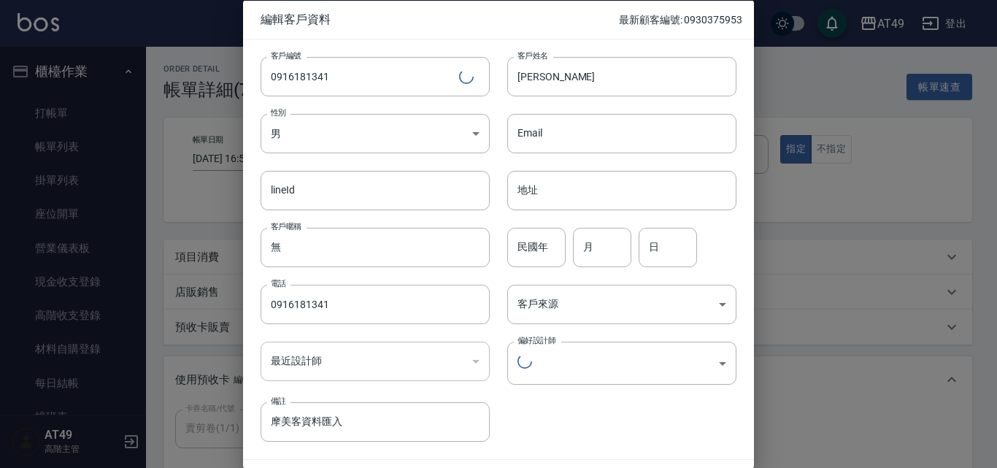
type input "16297772-d2cc-4716-a13d-d1b016f10a11"
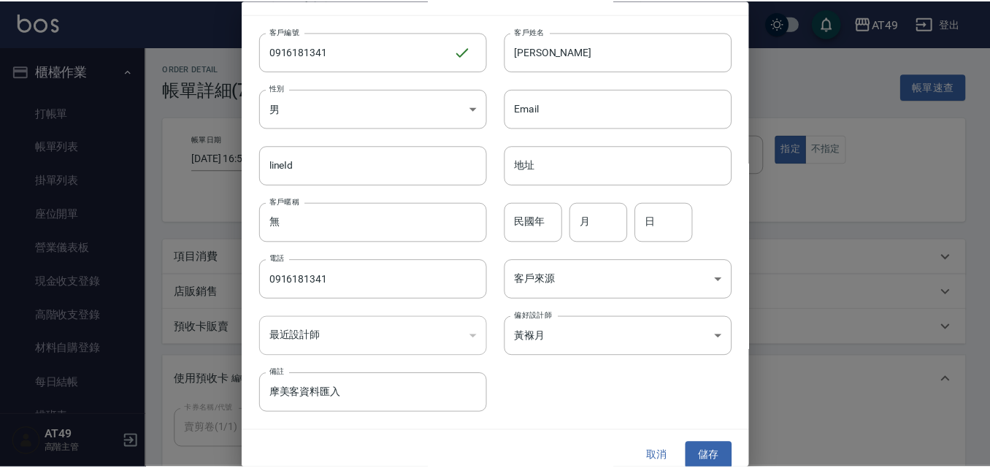
scroll to position [38, 0]
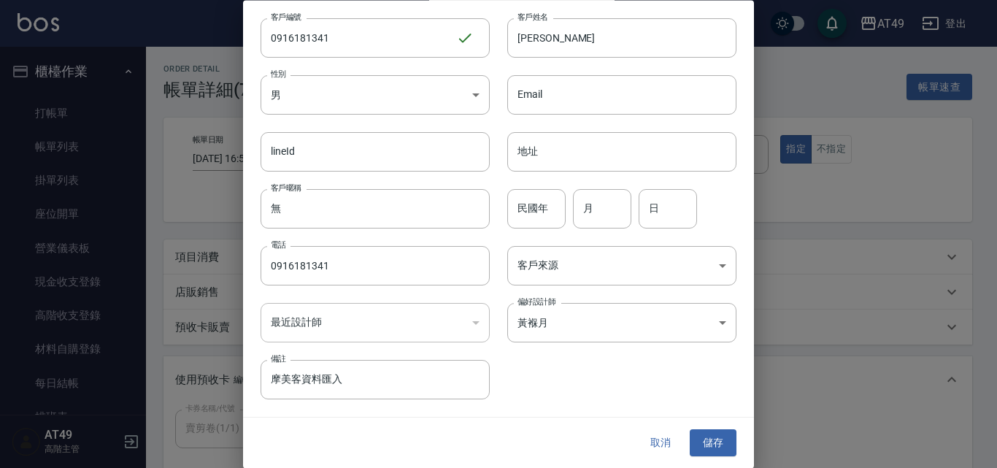
click at [649, 442] on button "取消" at bounding box center [660, 443] width 47 height 27
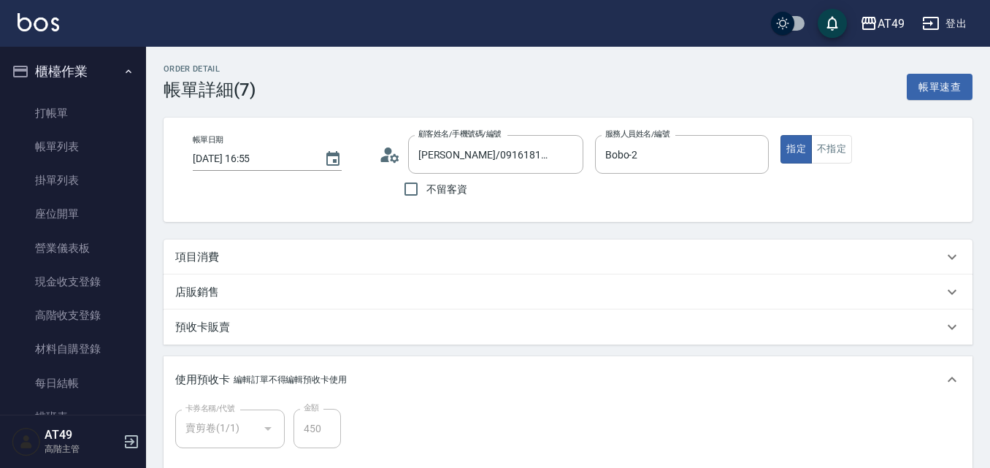
scroll to position [249, 0]
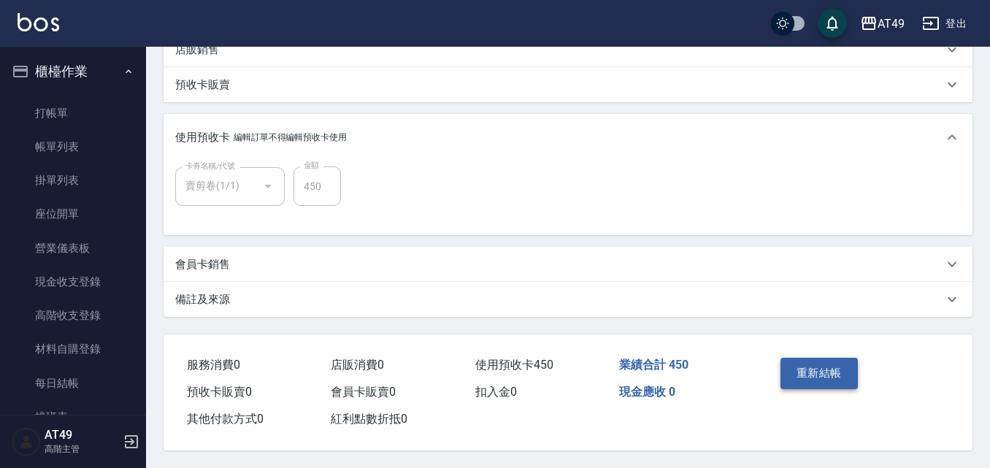
click at [845, 367] on button "重新結帳" at bounding box center [818, 373] width 77 height 31
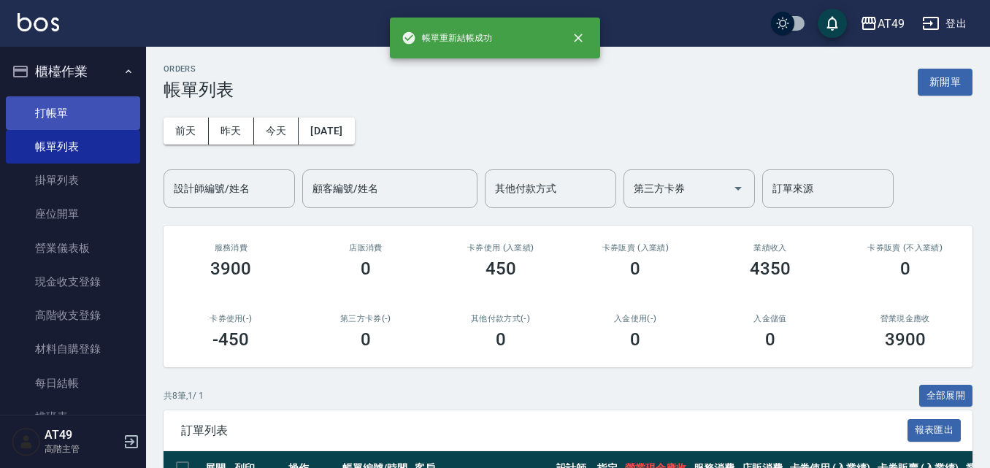
click at [58, 115] on link "打帳單" at bounding box center [73, 113] width 134 height 34
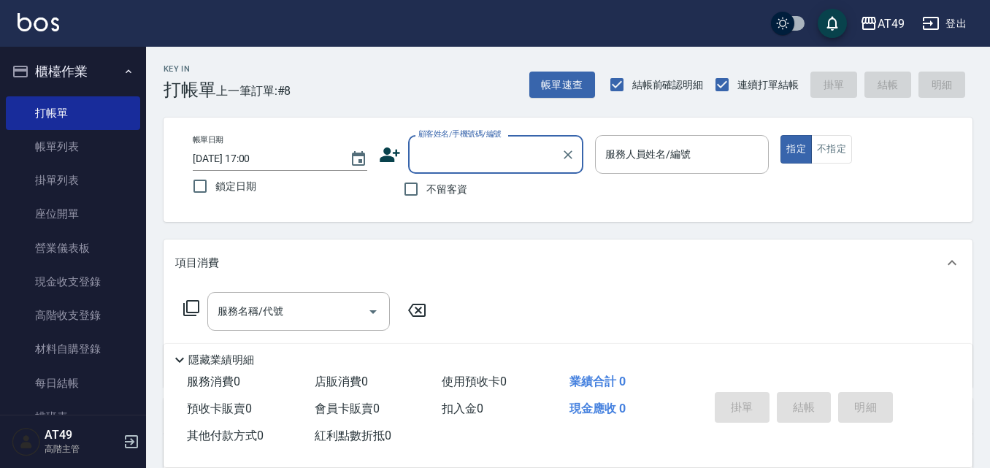
click at [440, 157] on input "顧客姓名/手機號碼/編號" at bounding box center [485, 155] width 140 height 26
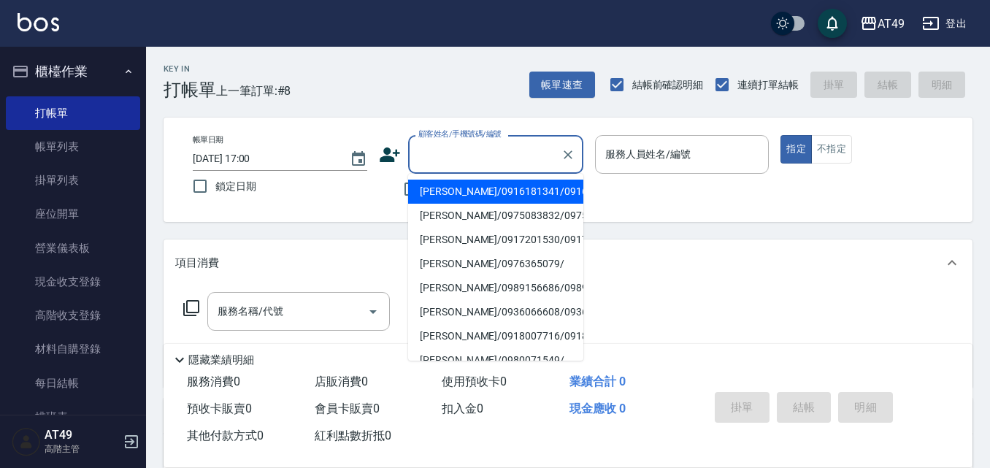
click at [488, 191] on li "[PERSON_NAME]/0916181341/0916181341" at bounding box center [495, 192] width 175 height 24
type input "[PERSON_NAME]/0916181341/0916181341"
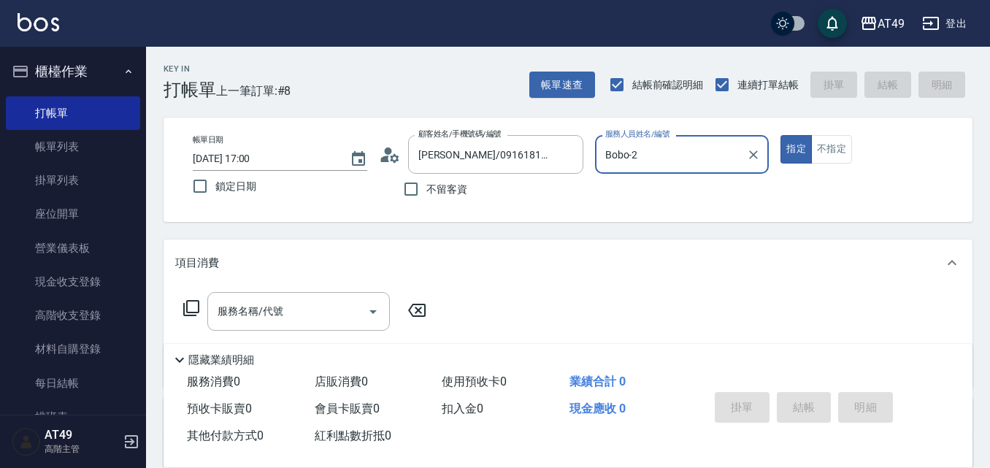
type input "Bobo-2"
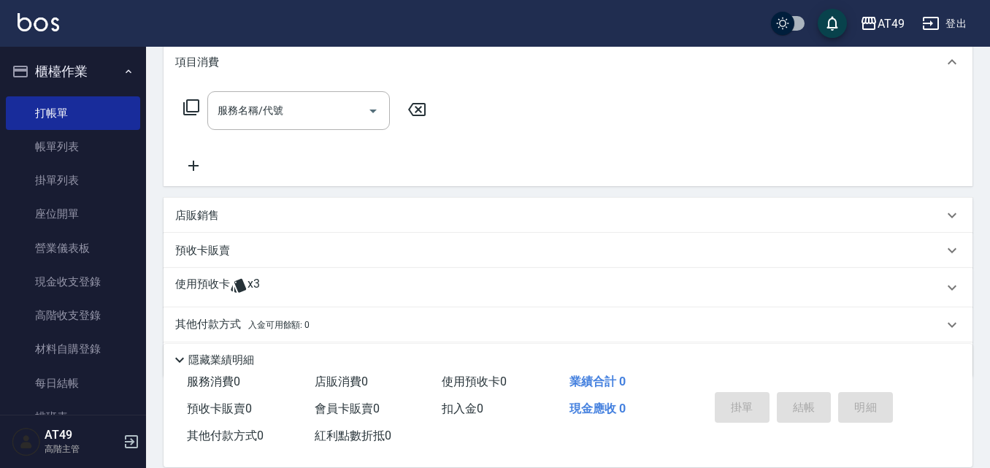
scroll to position [250, 0]
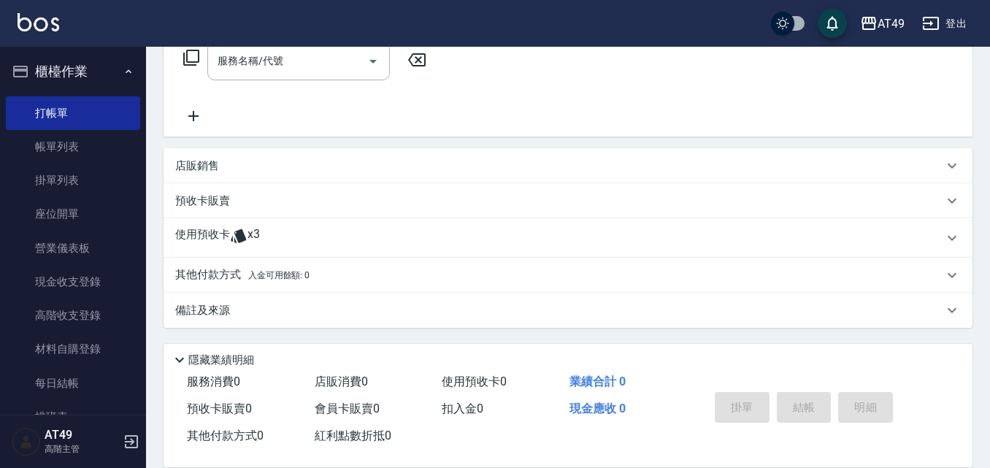
click at [180, 228] on p "使用預收卡" at bounding box center [202, 238] width 55 height 22
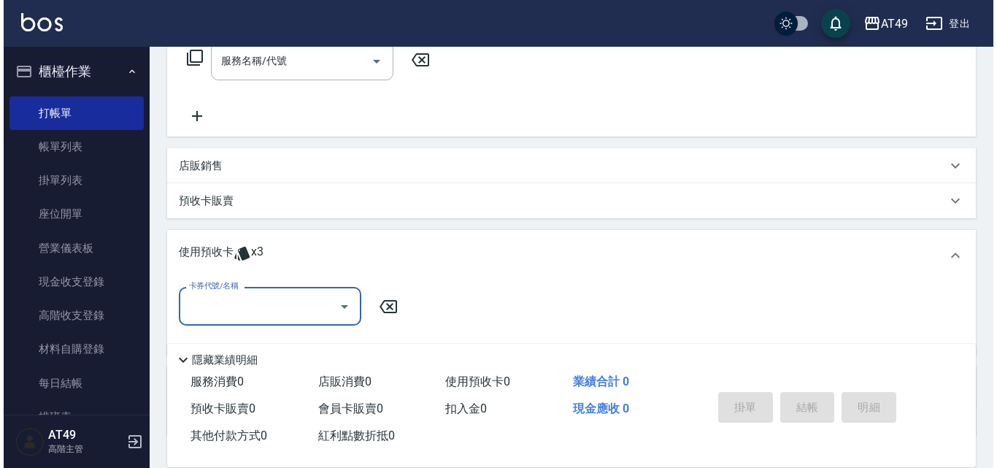
scroll to position [0, 0]
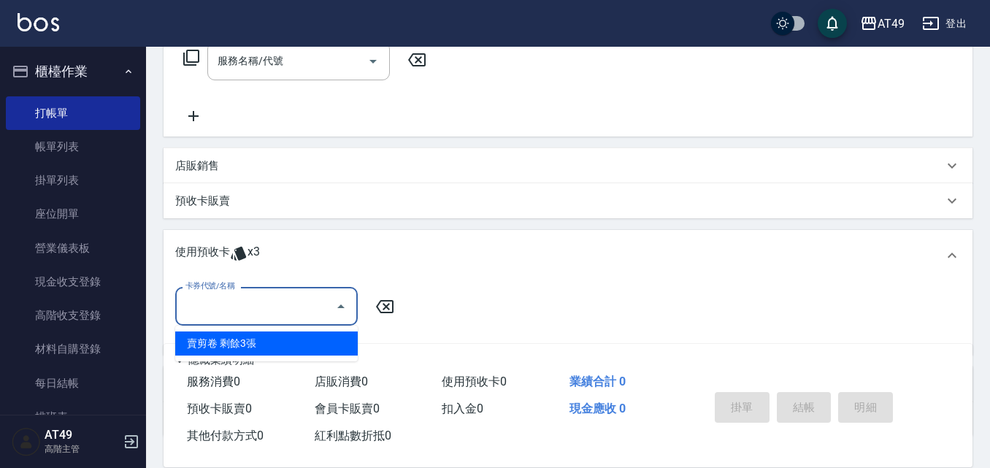
click at [249, 308] on input "卡券代號/名稱" at bounding box center [255, 307] width 147 height 26
click at [272, 348] on div "賣剪卷 剩餘3張" at bounding box center [266, 343] width 183 height 24
type input "賣剪卷"
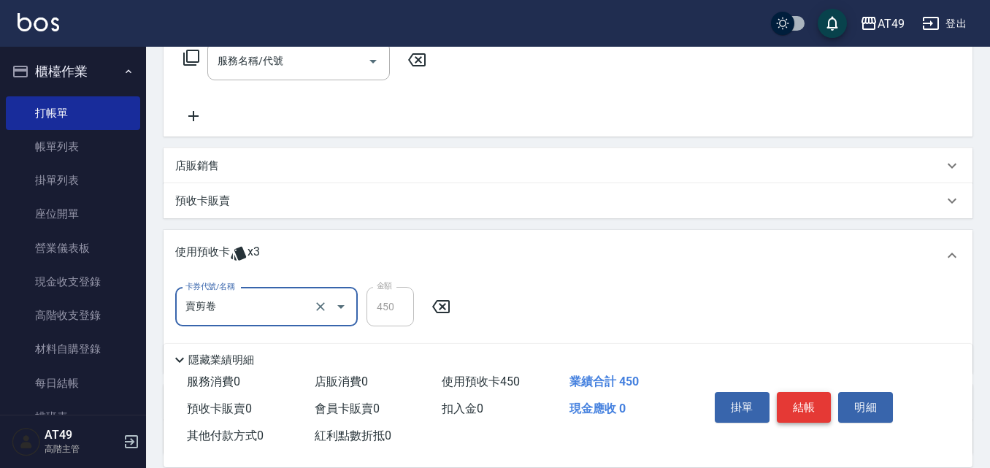
click at [816, 410] on button "結帳" at bounding box center [804, 407] width 55 height 31
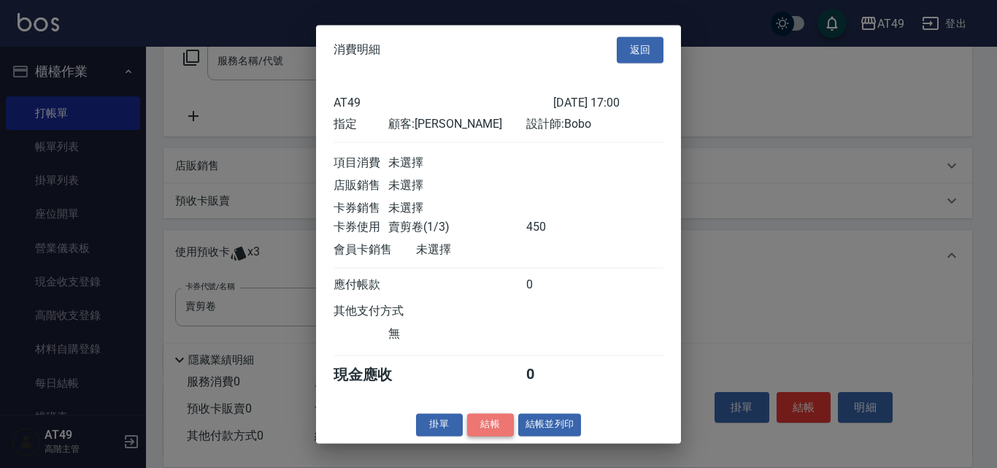
click at [475, 436] on button "結帳" at bounding box center [490, 424] width 47 height 23
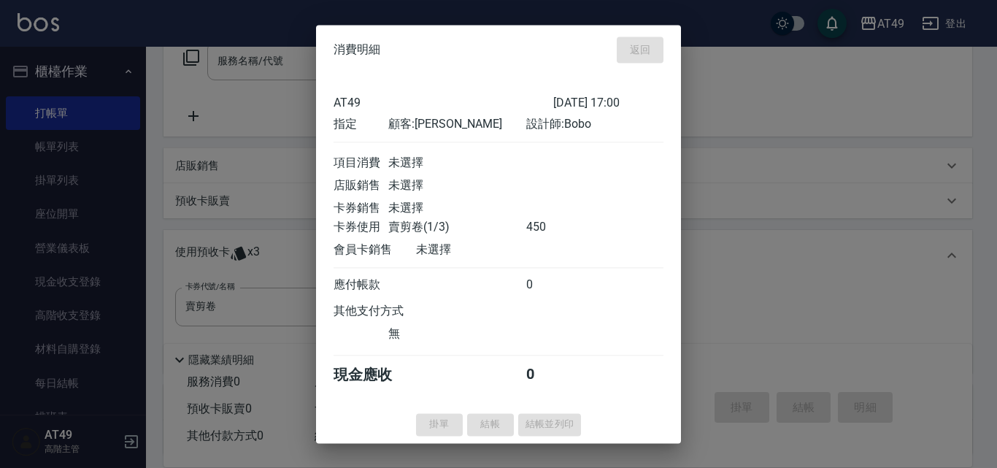
type input "2025/08/18 17:01"
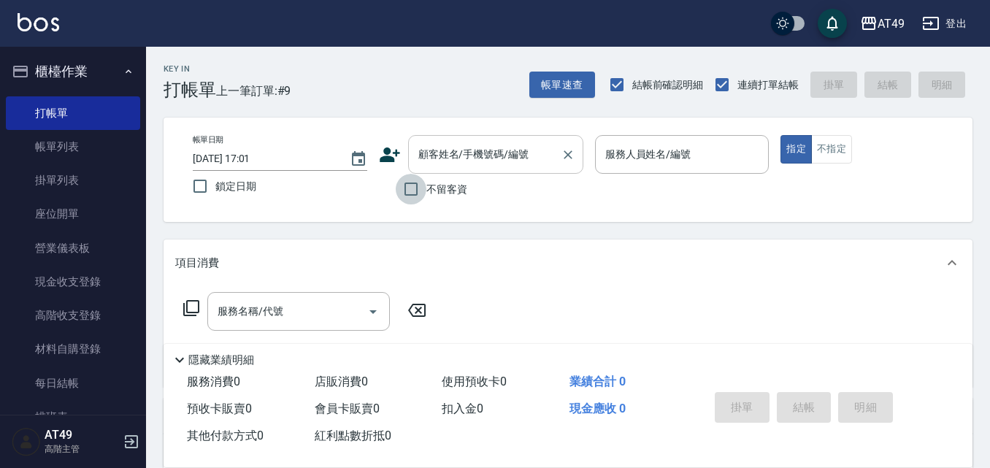
drag, startPoint x: 426, startPoint y: 192, endPoint x: 475, endPoint y: 170, distance: 53.6
click at [427, 192] on label "不留客資" at bounding box center [432, 189] width 72 height 31
click at [426, 192] on input "不留客資" at bounding box center [411, 189] width 31 height 31
checkbox input "true"
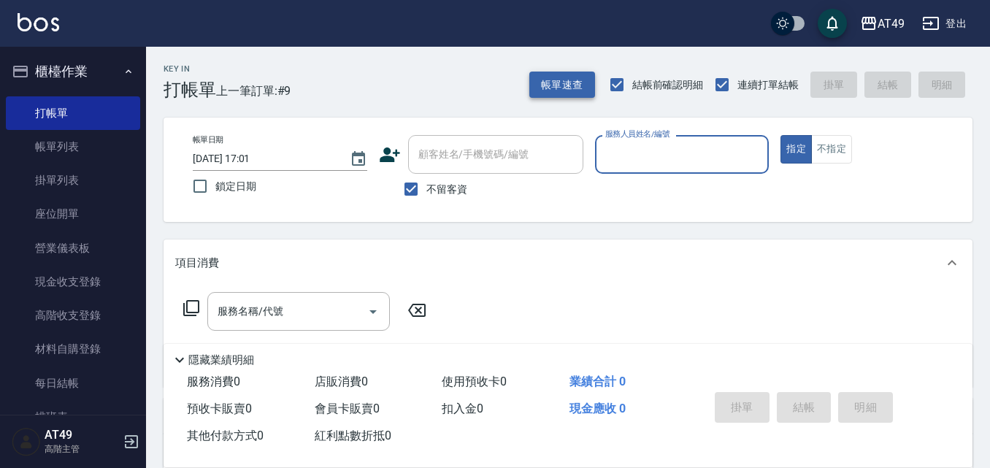
click at [557, 81] on button "帳單速查" at bounding box center [562, 85] width 66 height 27
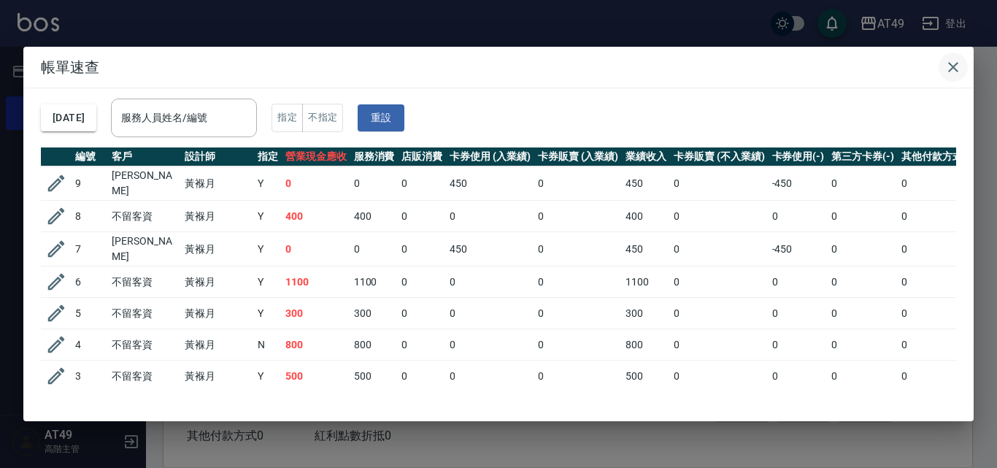
click at [953, 66] on icon "button" at bounding box center [953, 67] width 10 height 10
